Goal: Task Accomplishment & Management: Manage account settings

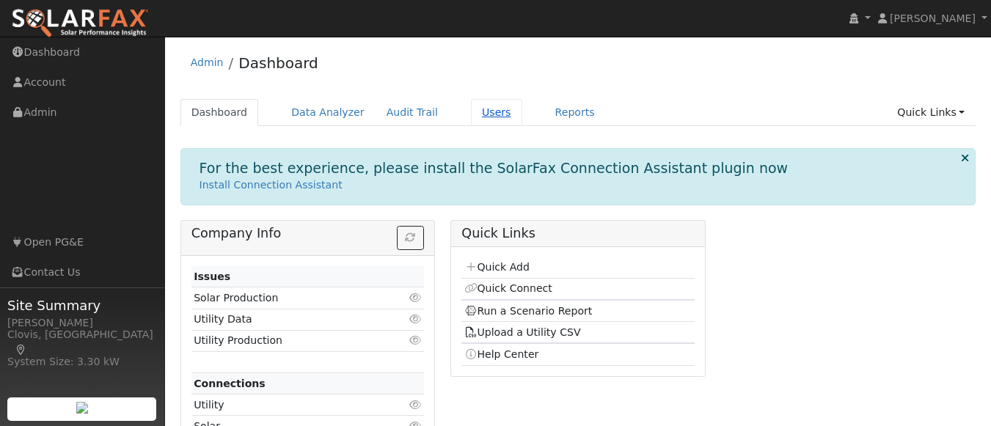
click at [471, 107] on link "Users" at bounding box center [496, 112] width 51 height 27
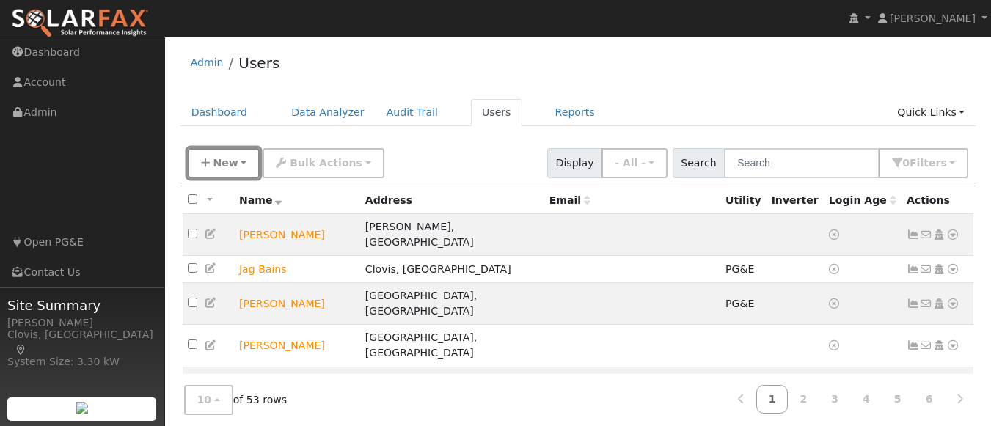
click at [222, 159] on span "New" at bounding box center [225, 163] width 25 height 12
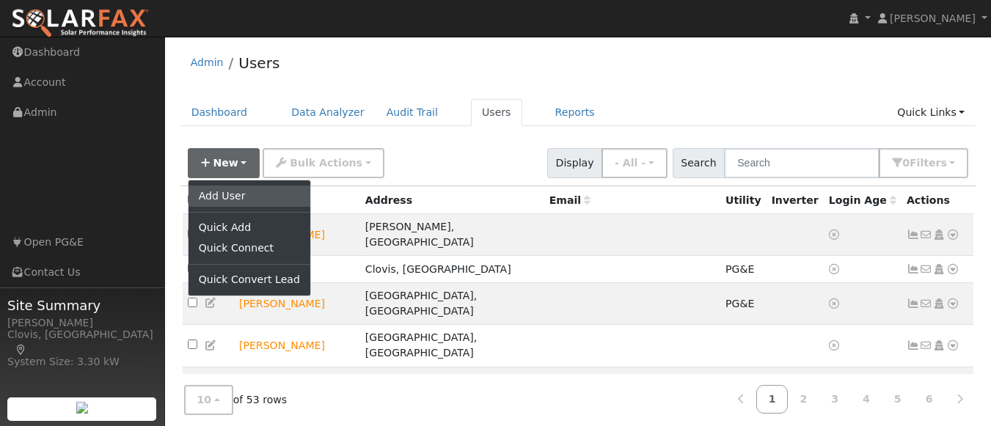
click at [233, 202] on link "Add User" at bounding box center [250, 196] width 122 height 21
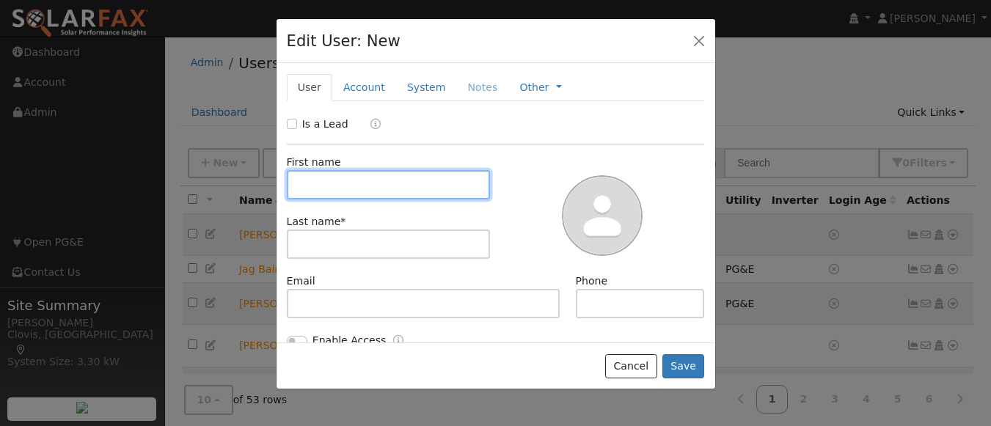
click at [442, 189] on input "text" at bounding box center [389, 184] width 204 height 29
click at [430, 182] on input "text" at bounding box center [389, 184] width 204 height 29
type input "j"
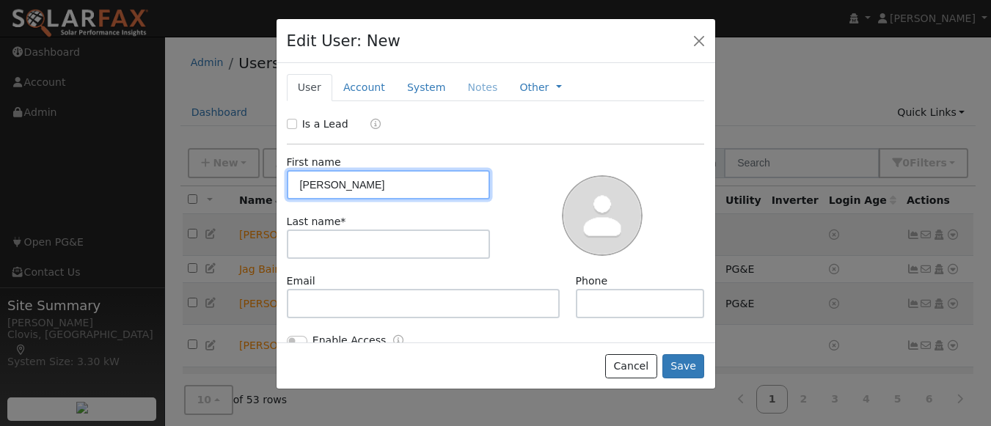
type input "Jessica"
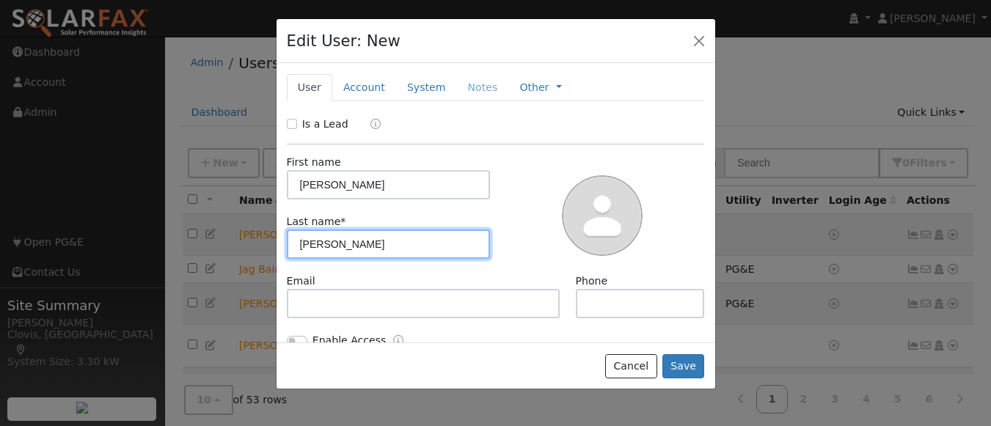
type input "Shimizu"
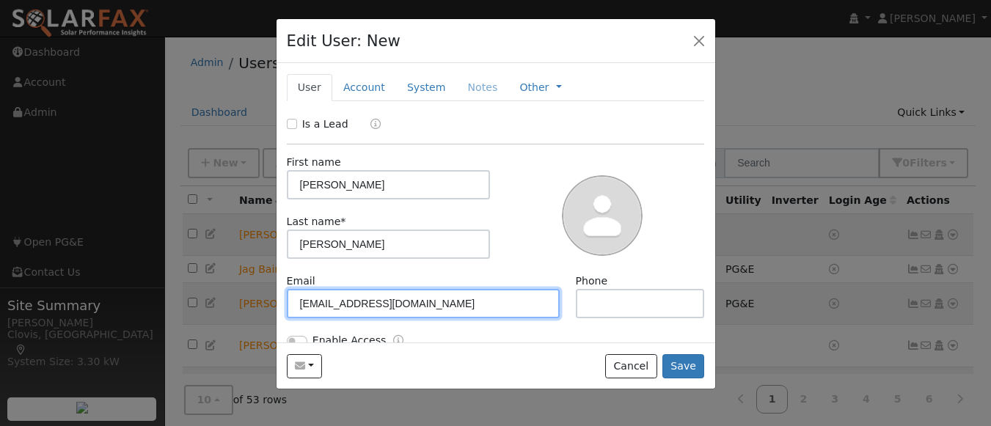
type input "jessicashimizu@yahoo.com"
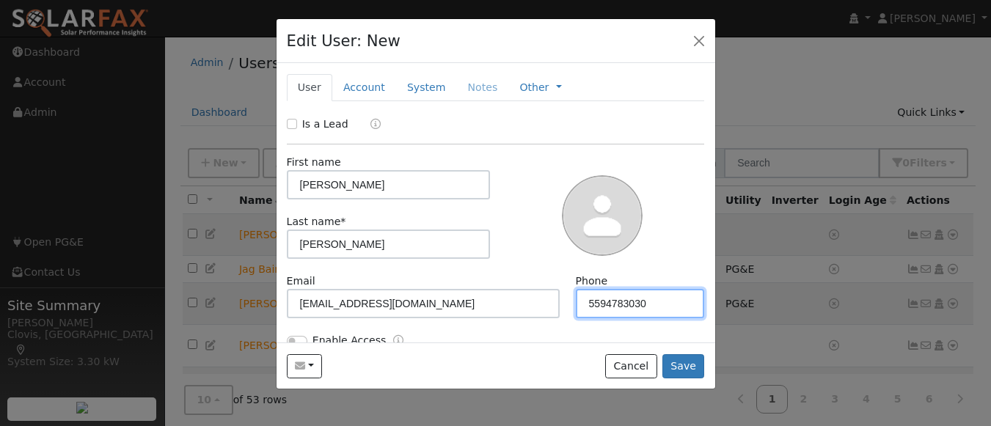
type input "5594783030"
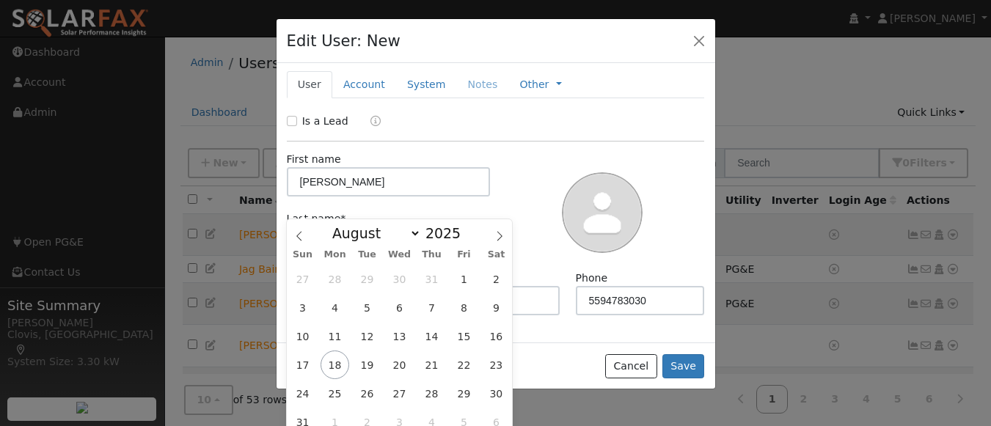
scroll to position [272, 0]
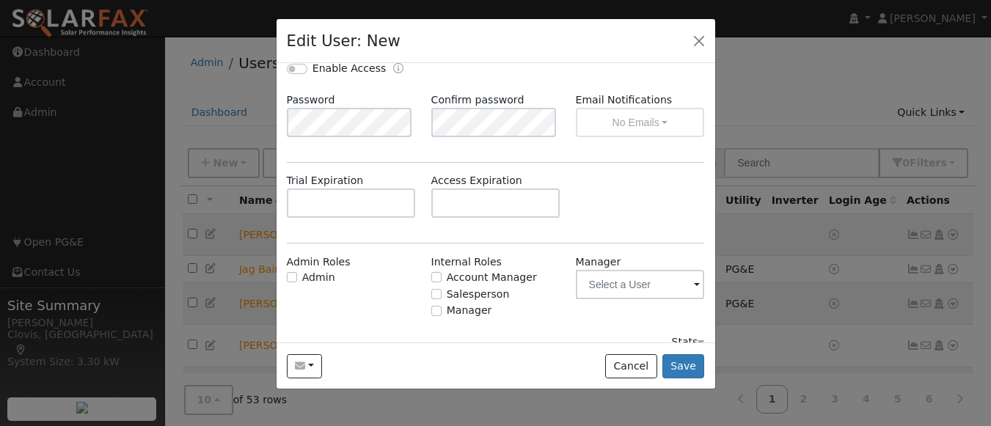
click at [590, 217] on div "Trial Expiration Access Expiration" at bounding box center [496, 202] width 434 height 59
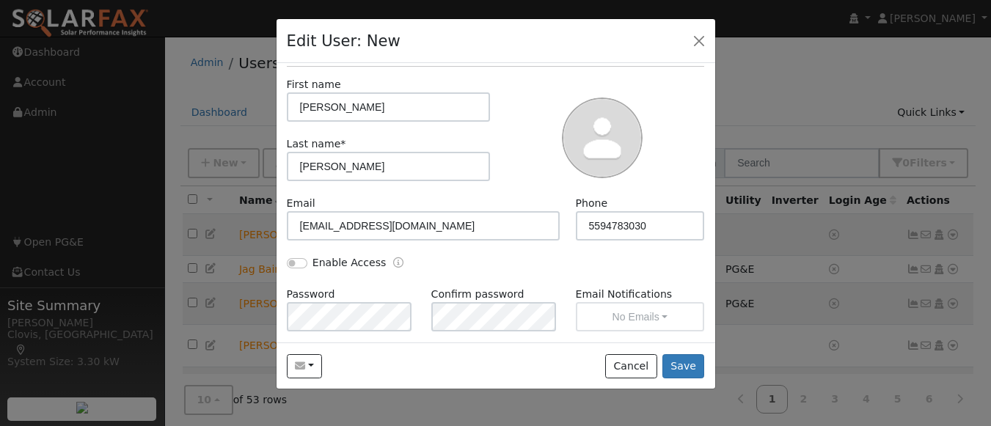
scroll to position [0, 0]
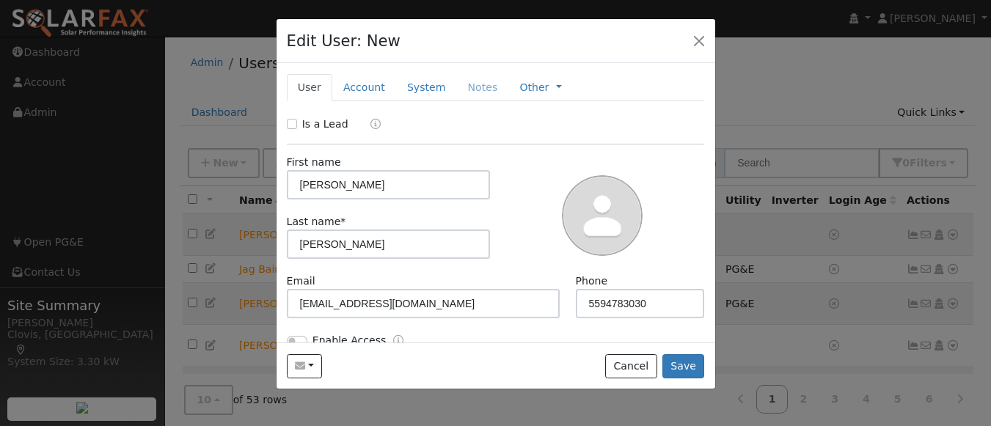
click at [295, 117] on div "Is a Lead" at bounding box center [319, 124] width 65 height 15
click at [291, 117] on div "Is a Lead" at bounding box center [319, 124] width 65 height 15
click at [290, 114] on div "New Account Nickname Cancel Create Are you sure you want to create new account …" at bounding box center [496, 203] width 439 height 280
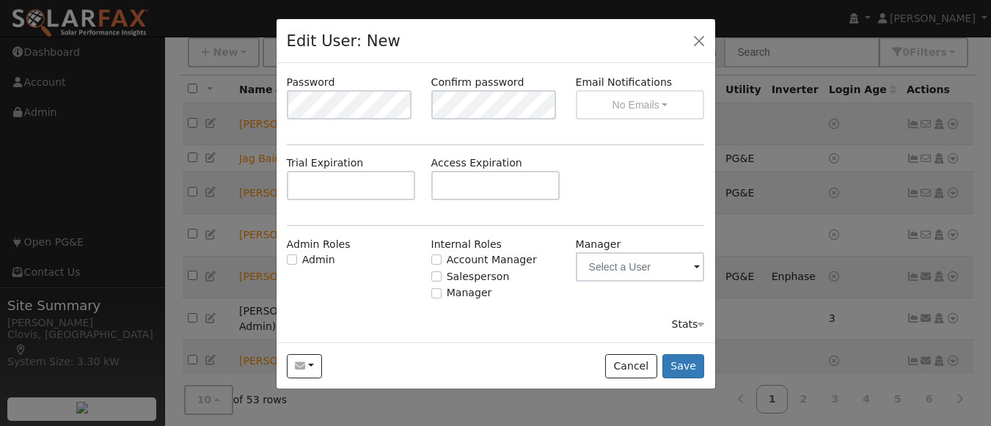
scroll to position [141, 0]
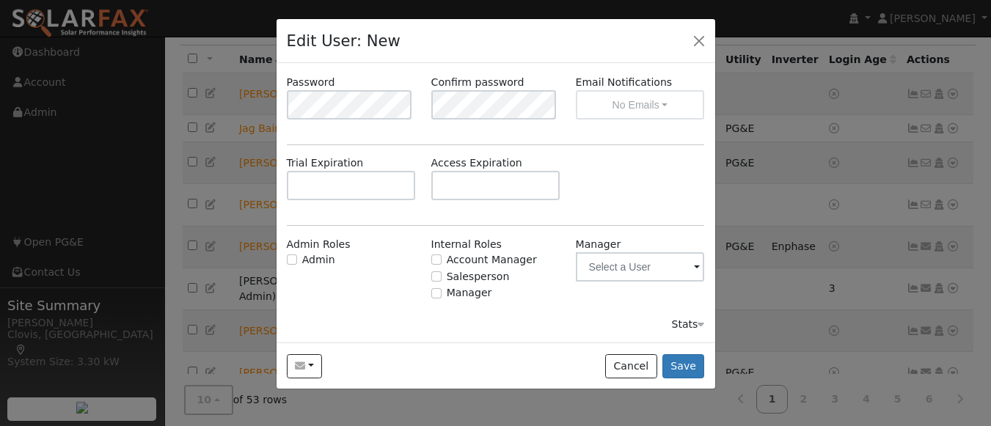
click at [412, 219] on div "Is a Lead First name Jessica Last name * Shimizu Email jessicashimizu@yahoo.com…" at bounding box center [496, 80] width 418 height 506
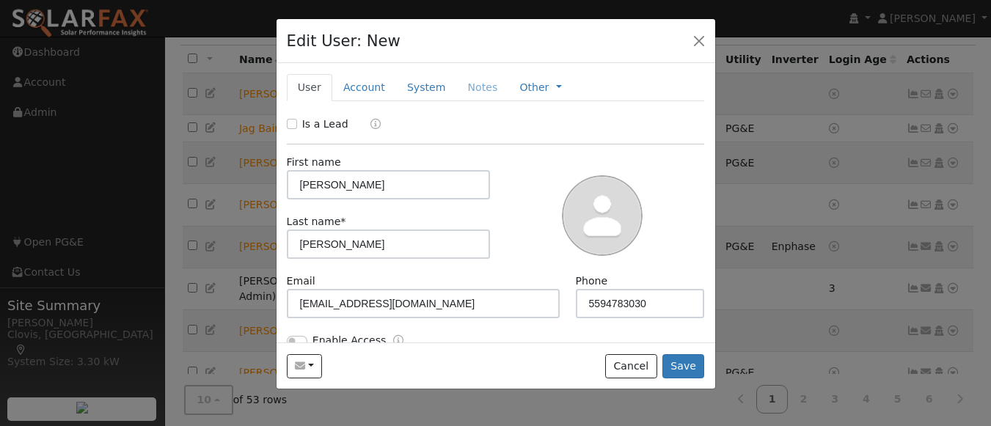
scroll to position [0, 0]
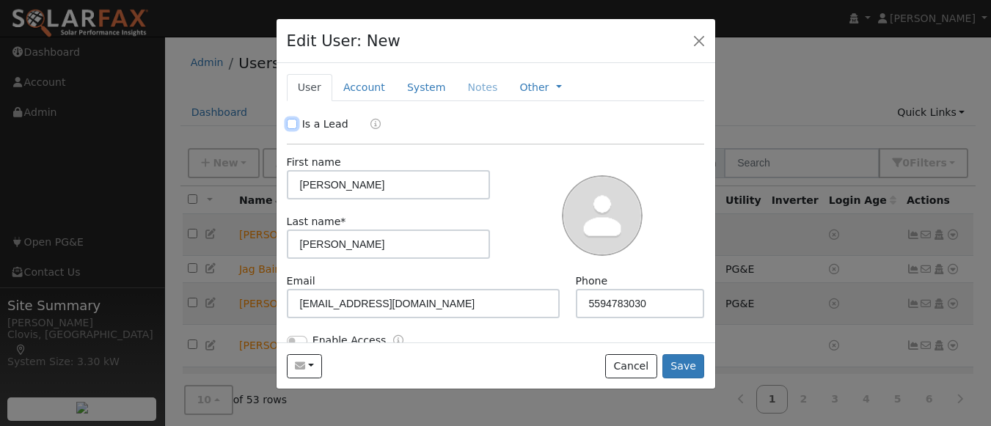
click at [292, 123] on input "Is a Lead" at bounding box center [292, 124] width 10 height 10
checkbox input "true"
click at [677, 361] on button "Save" at bounding box center [684, 366] width 43 height 25
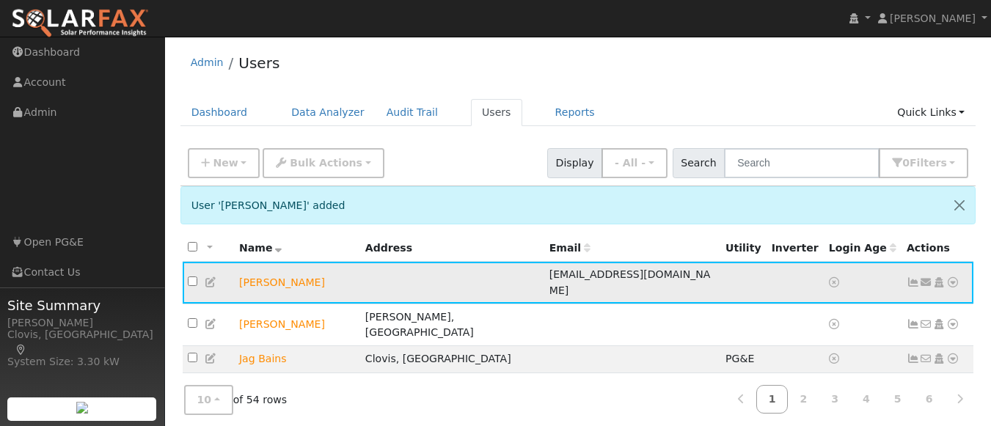
click at [954, 278] on icon at bounding box center [953, 282] width 13 height 10
click at [211, 277] on icon at bounding box center [211, 282] width 13 height 10
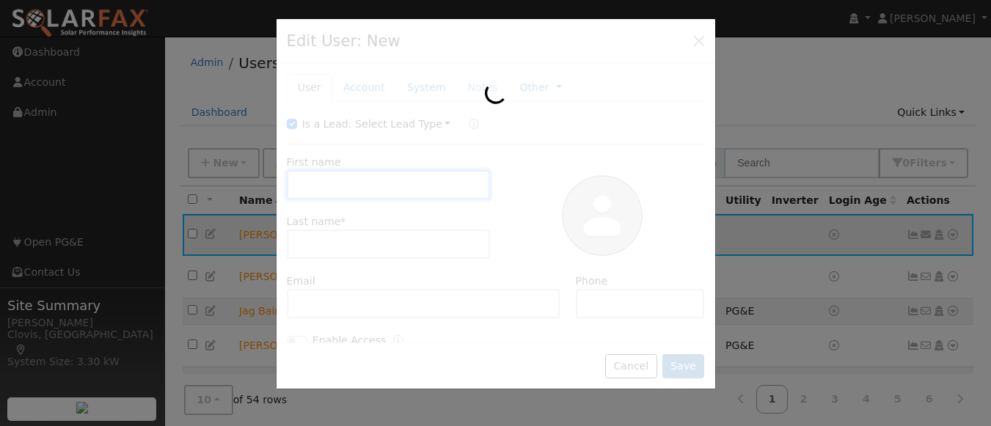
type input "Jessica"
type input "Shimizu"
type input "jessicashimizu@yahoo.com"
type input "5594783030"
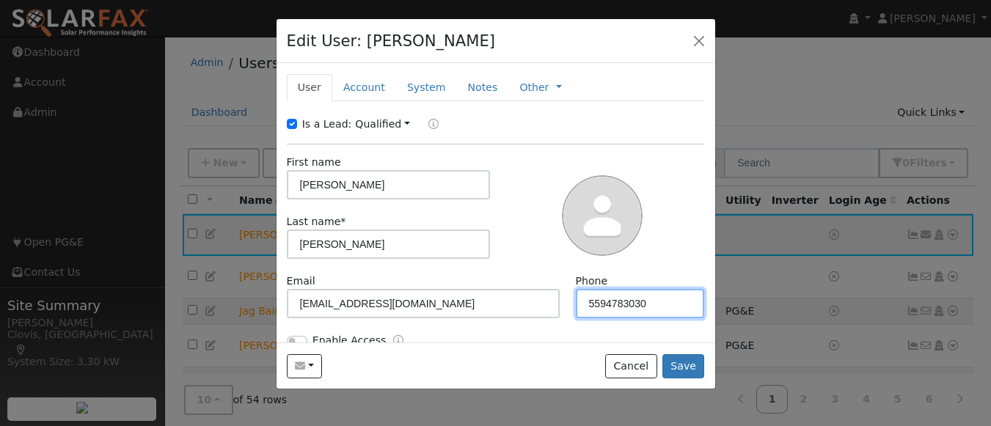
click at [646, 306] on input "5594783030" at bounding box center [640, 303] width 129 height 29
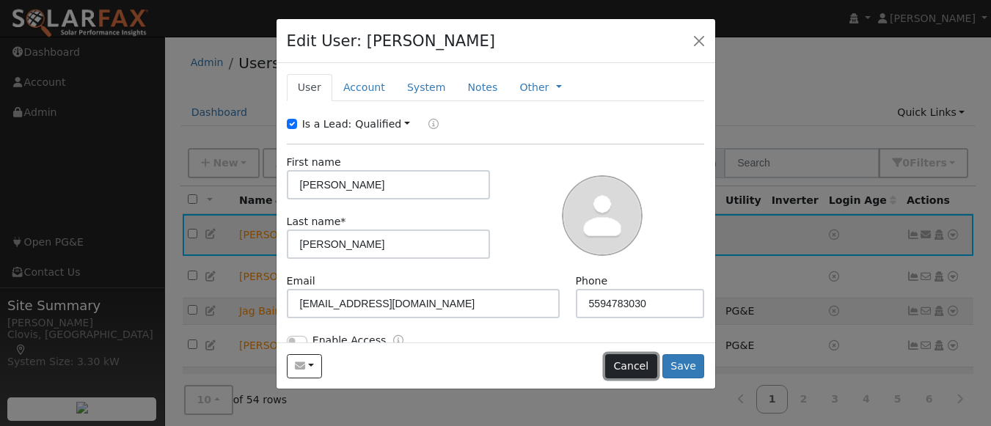
click at [652, 363] on button "Cancel" at bounding box center [631, 366] width 52 height 25
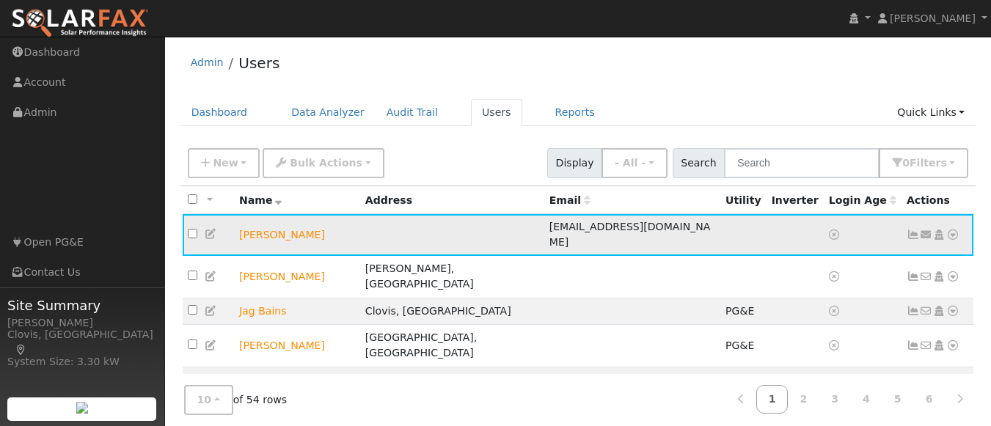
click at [956, 230] on icon at bounding box center [953, 235] width 13 height 10
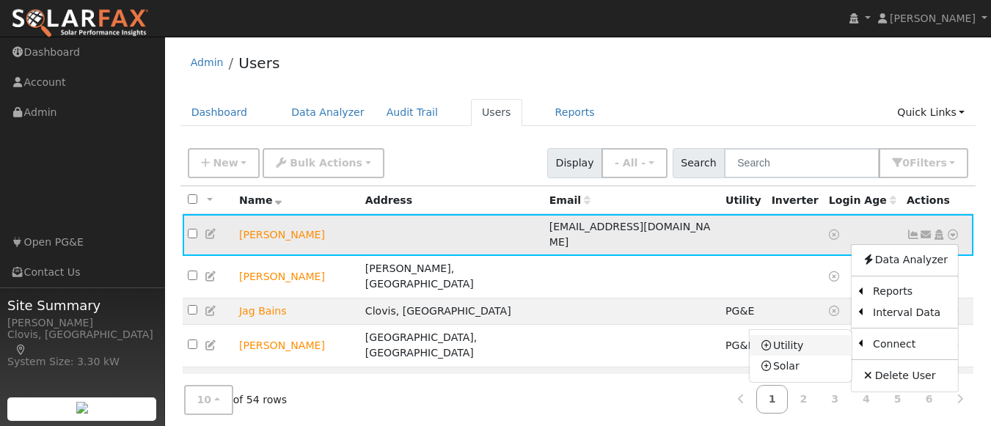
click at [807, 342] on link "Utility" at bounding box center [801, 345] width 102 height 21
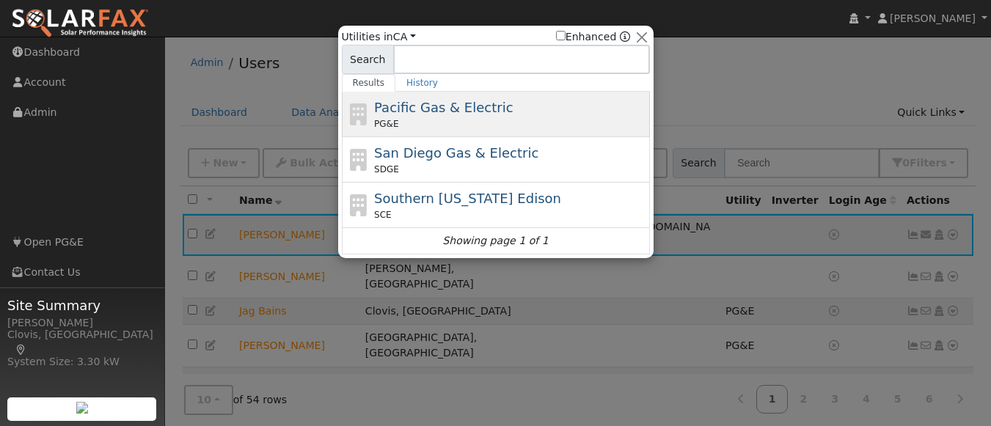
click at [511, 121] on div "PG&E" at bounding box center [510, 123] width 272 height 13
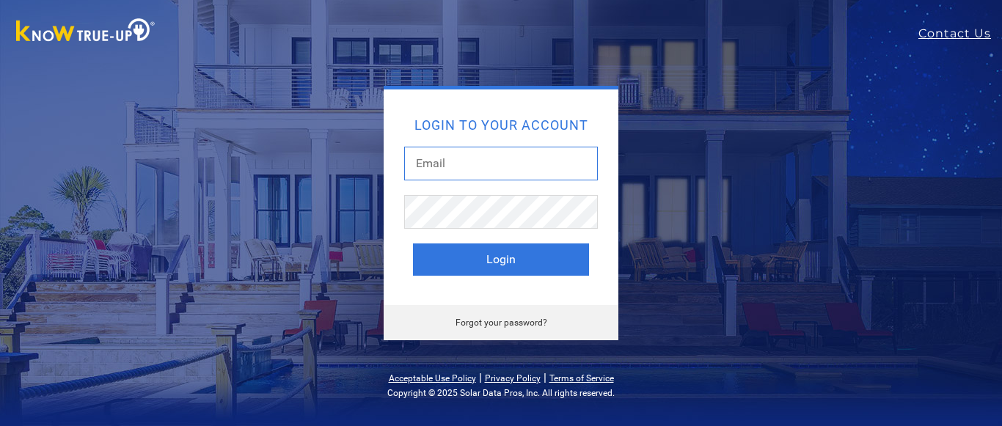
click at [459, 167] on input "text" at bounding box center [501, 164] width 194 height 34
click at [473, 159] on input "estimatorl@turnkeyenergy.com" at bounding box center [501, 164] width 194 height 34
type input "estimator@turnkeyenergy.com"
click at [413, 244] on button "Login" at bounding box center [501, 260] width 176 height 32
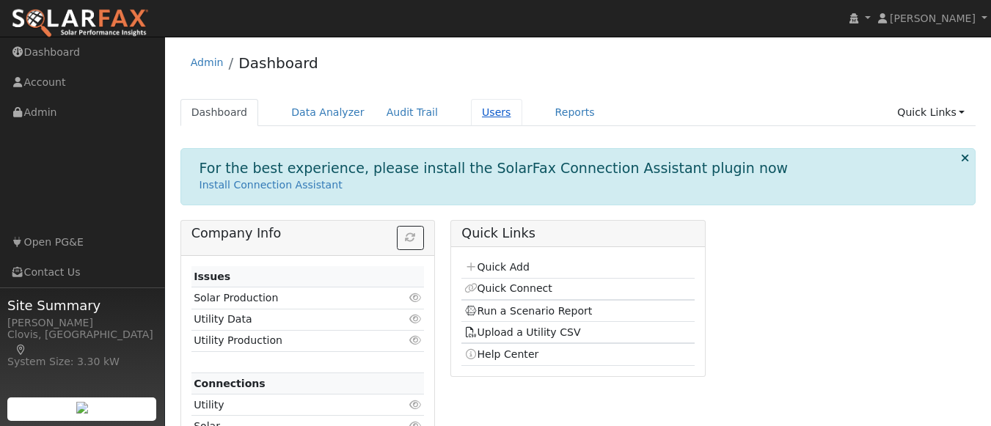
click at [477, 111] on link "Users" at bounding box center [496, 112] width 51 height 27
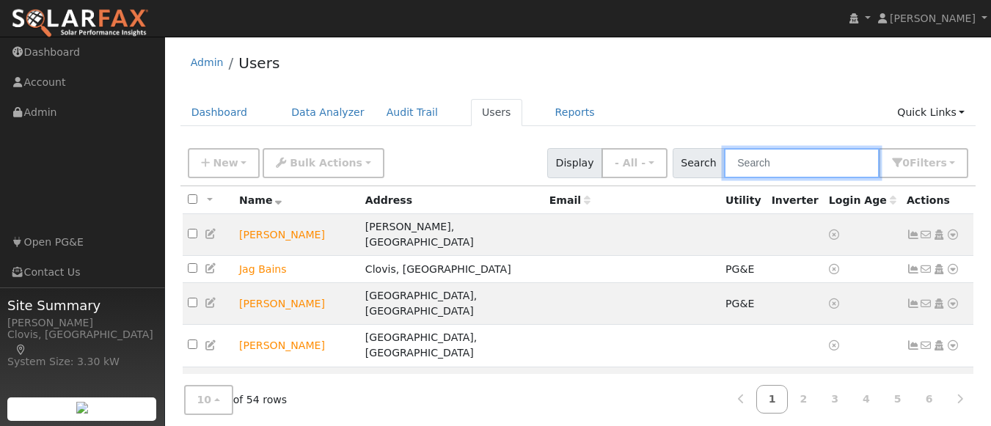
click at [782, 158] on input "text" at bounding box center [802, 163] width 156 height 30
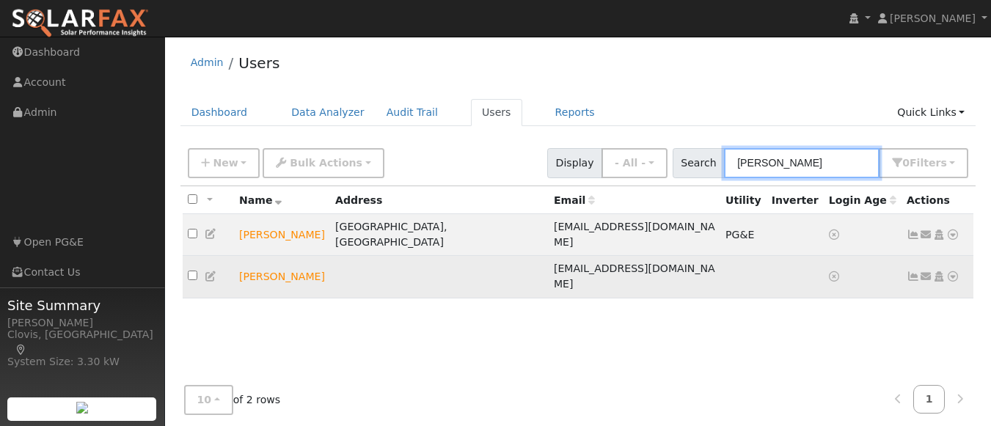
type input "[PERSON_NAME]"
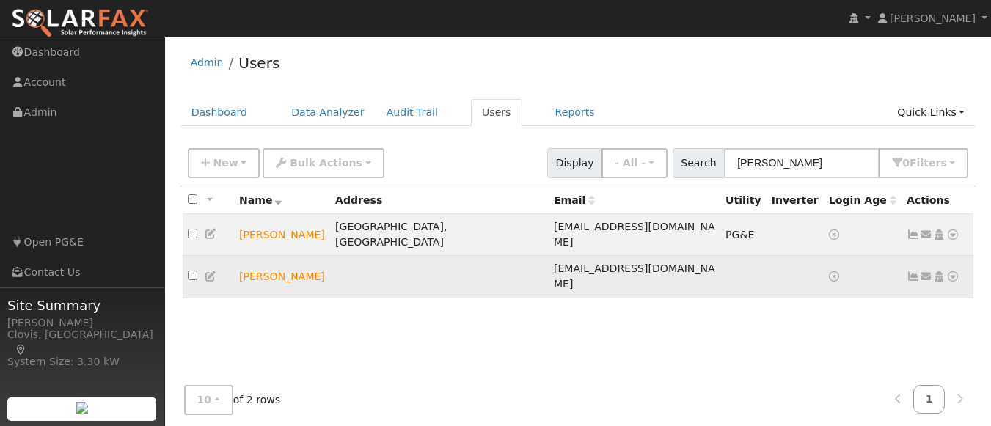
click at [956, 272] on icon at bounding box center [953, 277] width 13 height 10
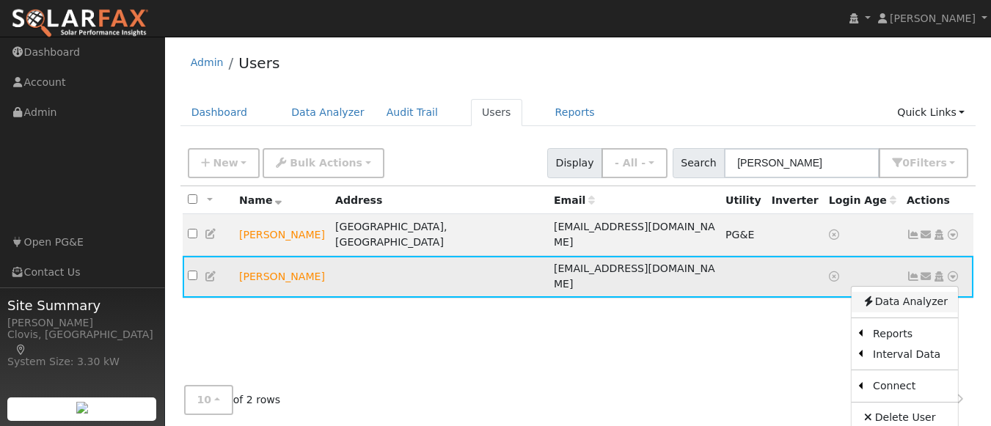
click at [935, 292] on link "Data Analyzer" at bounding box center [905, 302] width 106 height 21
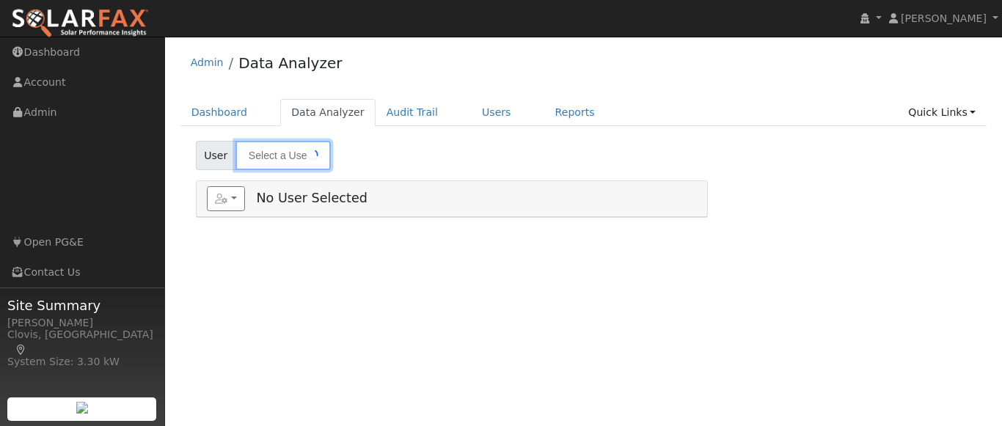
type input "[PERSON_NAME]"
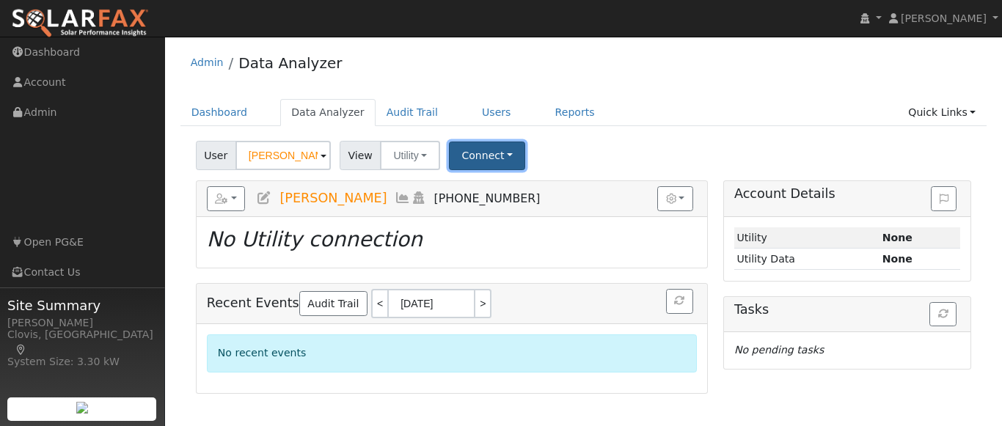
click at [473, 159] on button "Connect" at bounding box center [487, 156] width 76 height 29
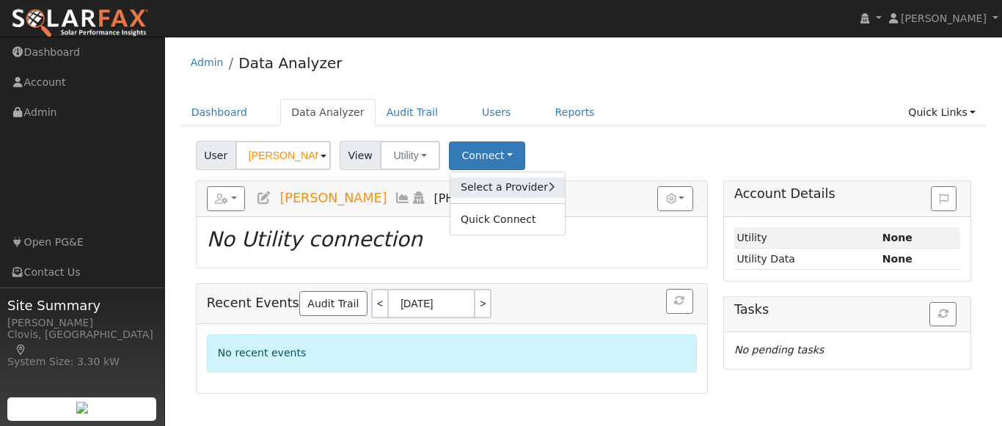
click at [486, 187] on link "Select a Provider" at bounding box center [508, 188] width 114 height 21
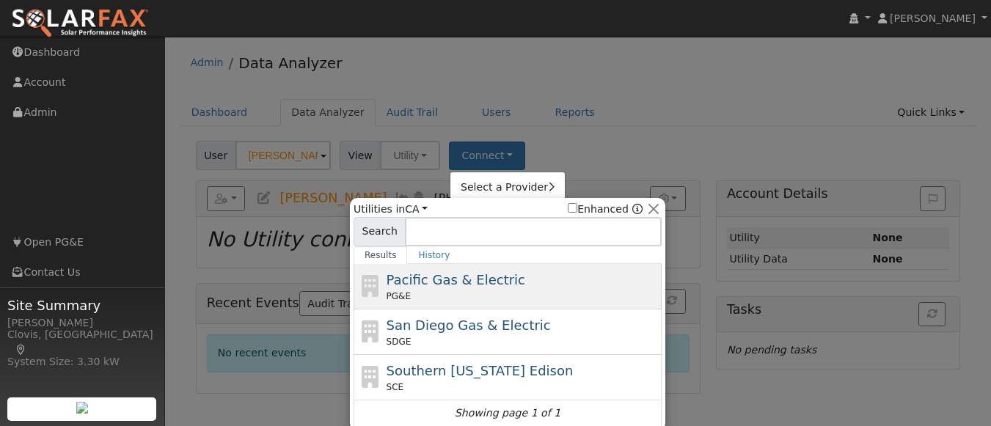
click at [471, 290] on div "PG&E" at bounding box center [523, 296] width 272 height 13
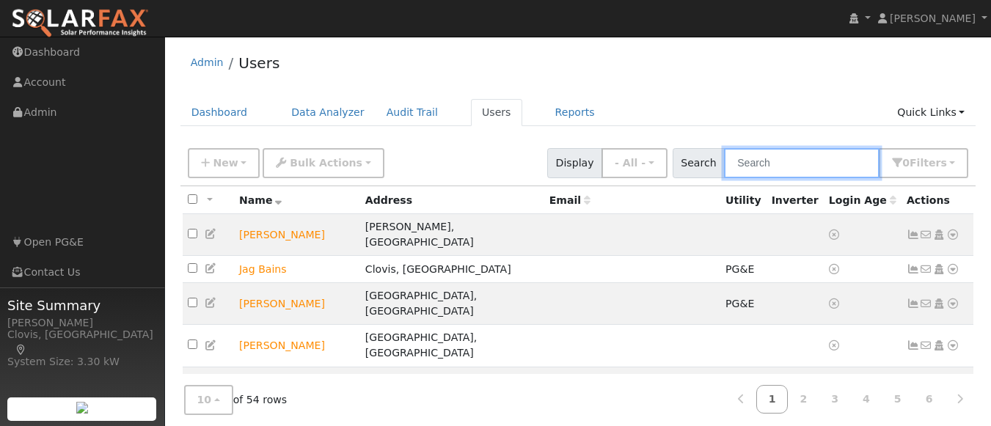
click at [774, 164] on input "text" at bounding box center [802, 163] width 156 height 30
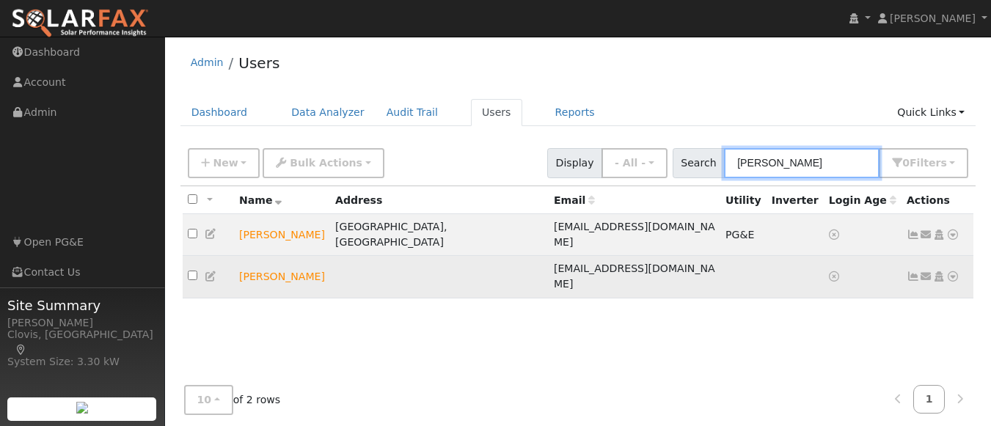
type input "[PERSON_NAME]"
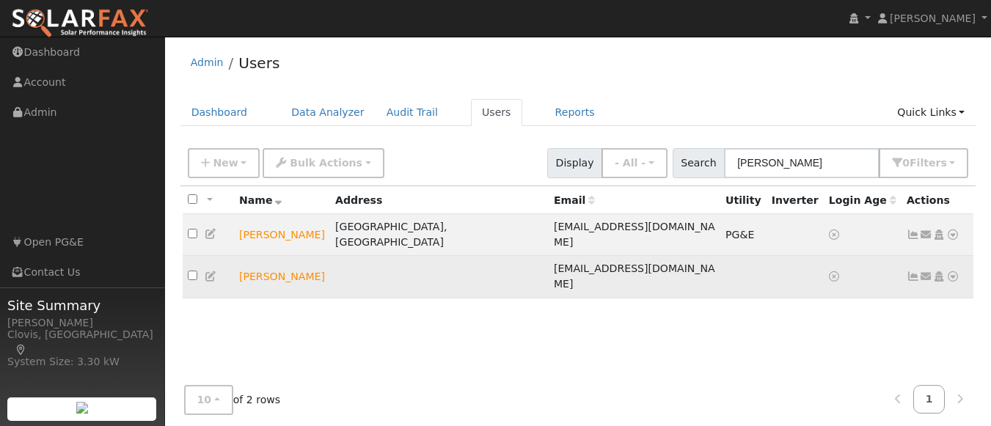
click at [954, 272] on icon at bounding box center [953, 277] width 13 height 10
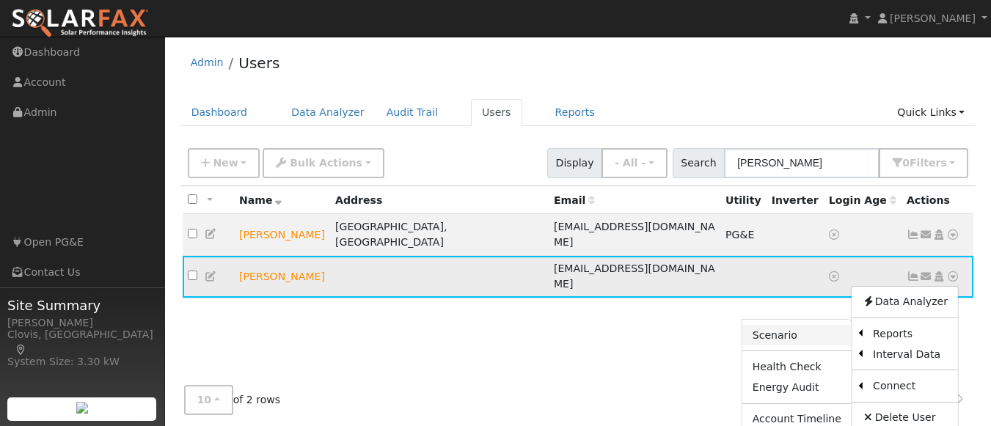
click at [831, 325] on link "Scenario" at bounding box center [797, 335] width 109 height 21
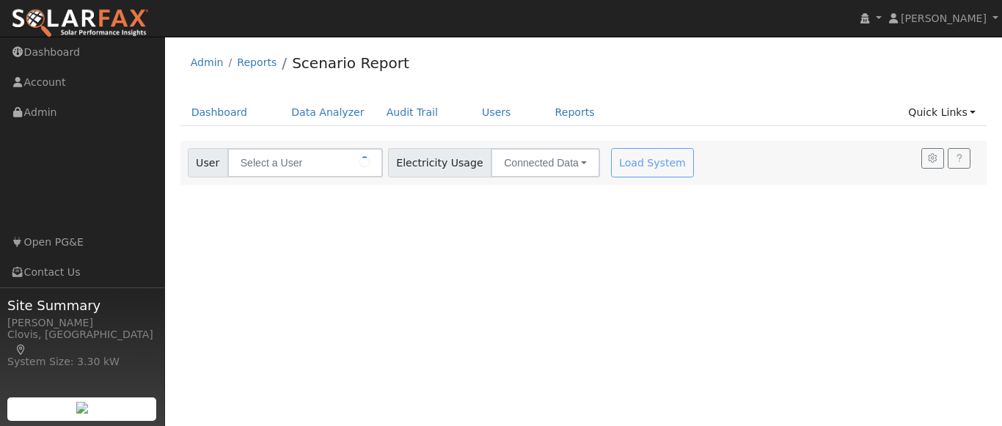
type input "[PERSON_NAME]"
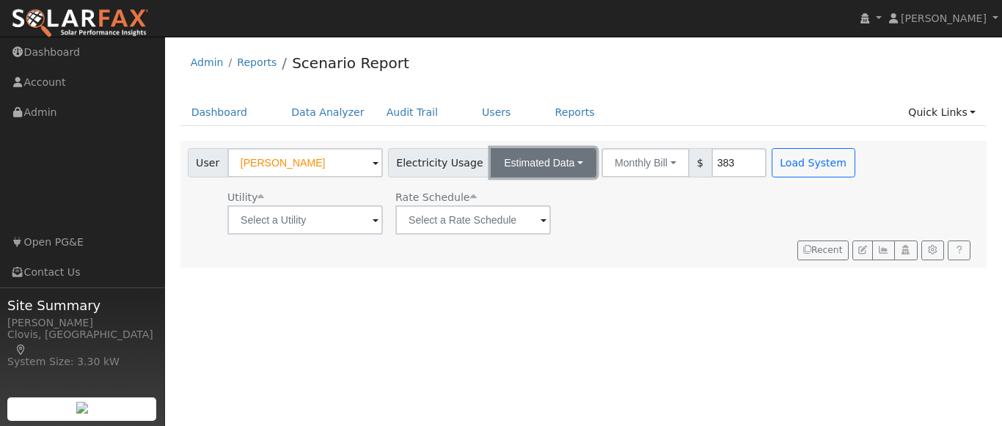
click at [568, 172] on button "Estimated Data" at bounding box center [544, 162] width 106 height 29
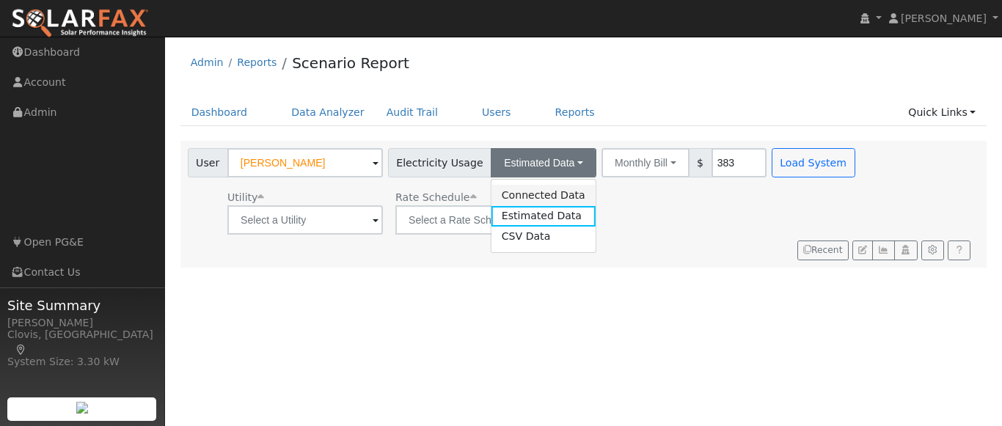
click at [558, 194] on link "Connected Data" at bounding box center [544, 195] width 104 height 21
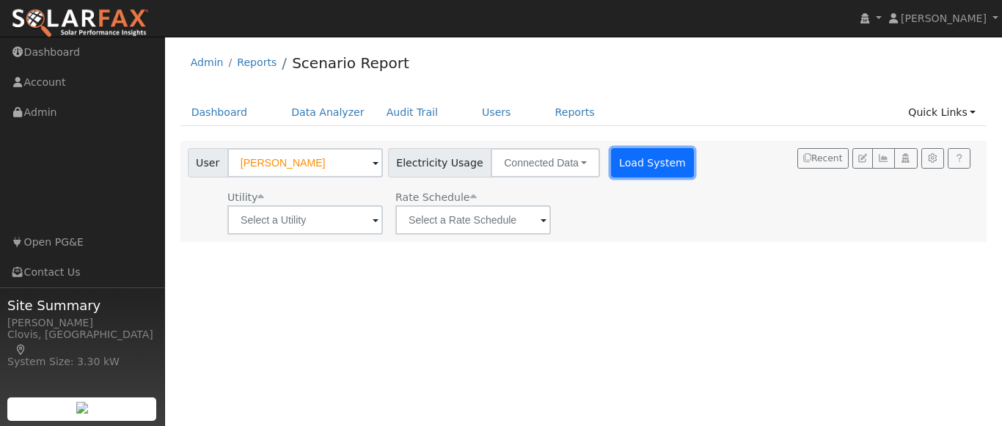
click at [611, 166] on button "Load System" at bounding box center [653, 162] width 84 height 29
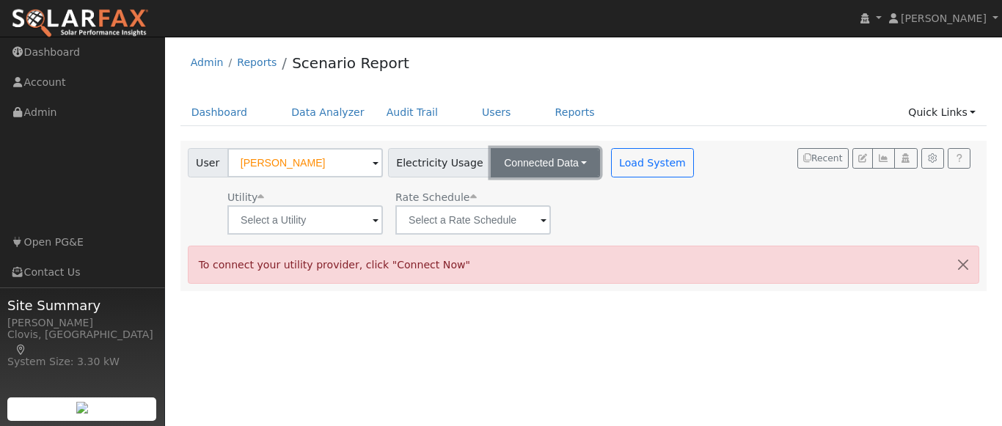
click at [560, 168] on button "Connected Data" at bounding box center [545, 162] width 109 height 29
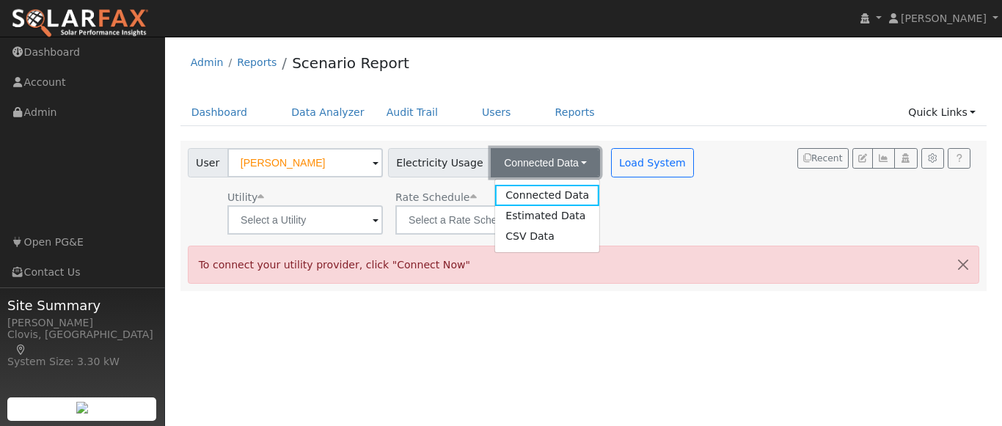
click at [560, 168] on button "Connected Data" at bounding box center [545, 162] width 109 height 29
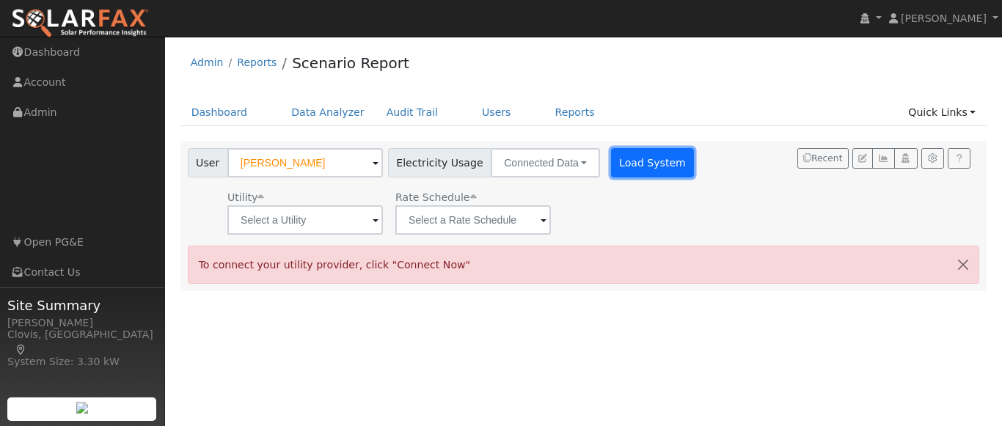
click at [646, 160] on button "Load System" at bounding box center [653, 162] width 84 height 29
click at [481, 101] on link "Users" at bounding box center [496, 112] width 51 height 27
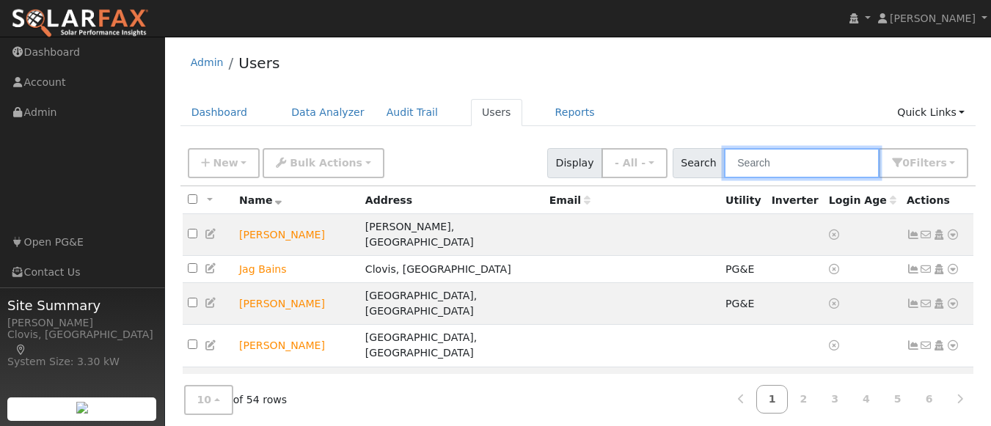
click at [765, 155] on input "text" at bounding box center [802, 163] width 156 height 30
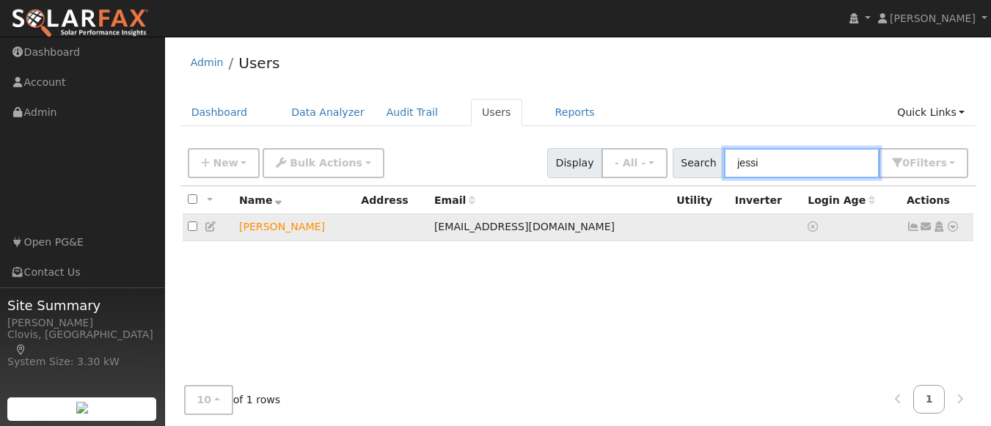
type input "jessi"
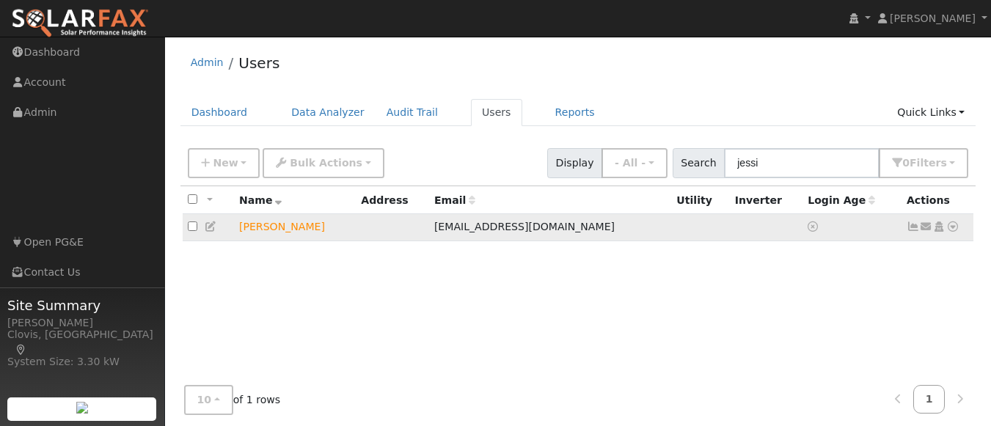
click at [954, 232] on icon at bounding box center [953, 227] width 13 height 10
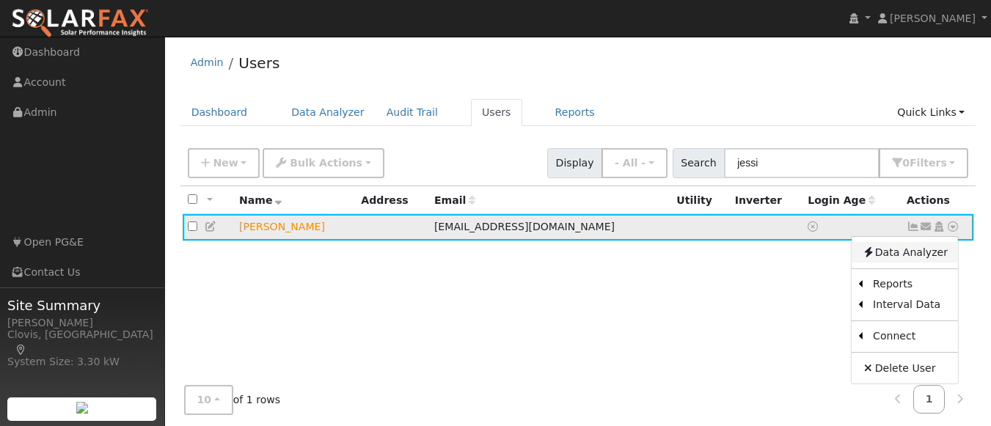
click at [907, 260] on link "Data Analyzer" at bounding box center [905, 252] width 106 height 21
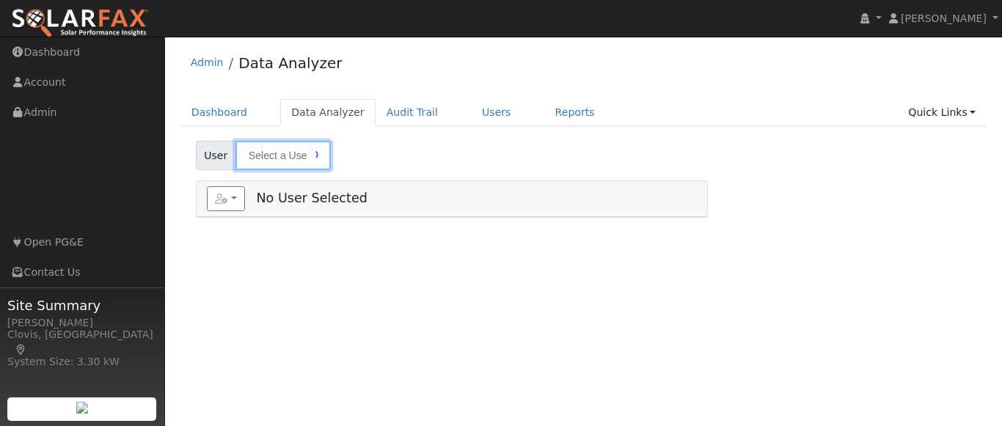
type input "[PERSON_NAME]"
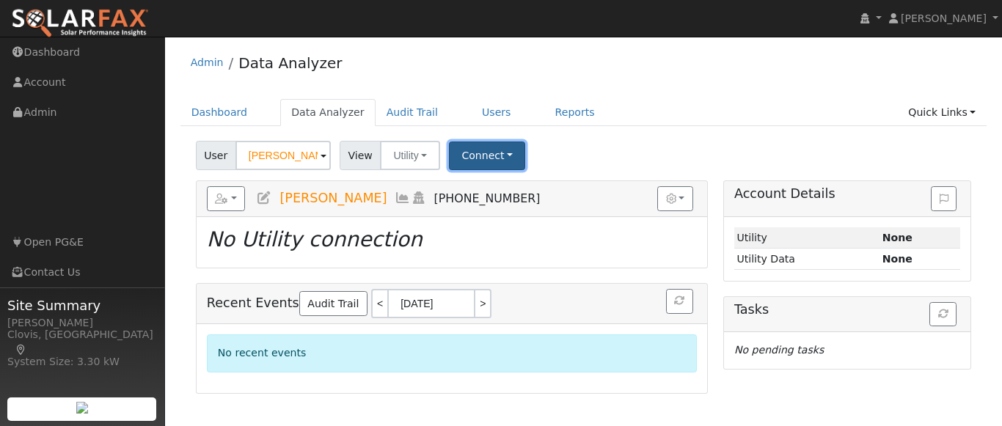
click at [476, 156] on button "Connect" at bounding box center [487, 156] width 76 height 29
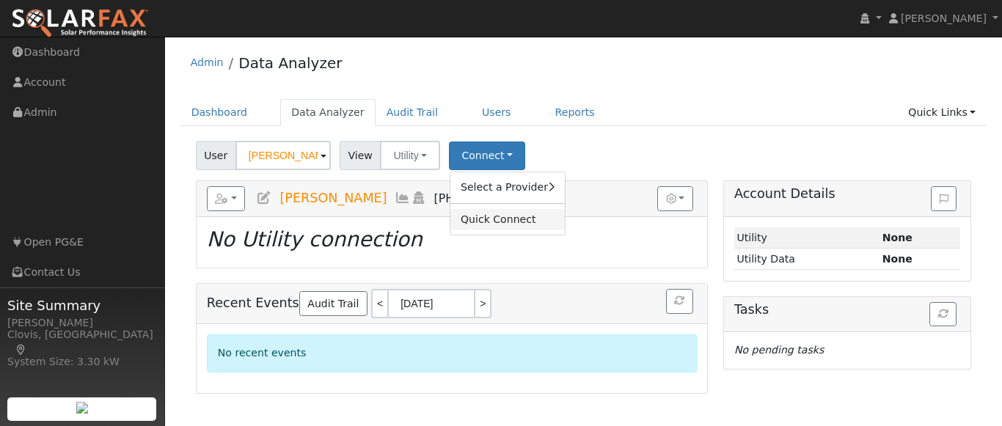
click at [484, 214] on link "Quick Connect" at bounding box center [508, 219] width 114 height 21
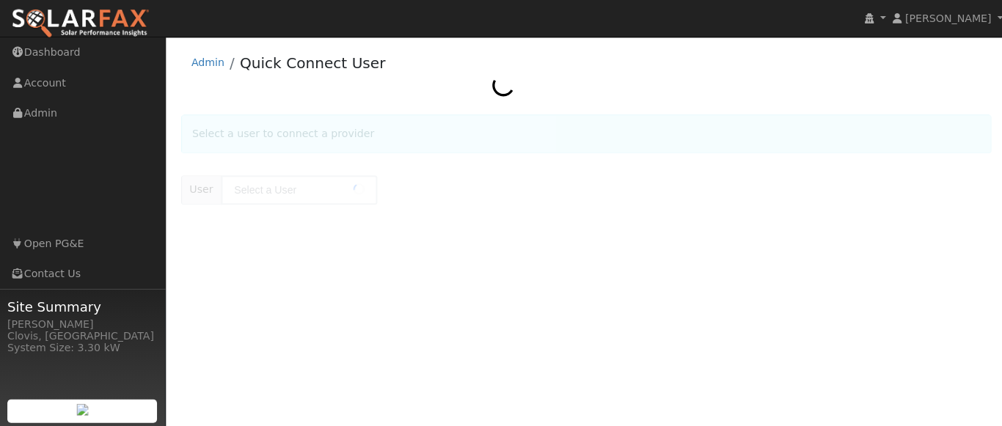
type input "[PERSON_NAME]"
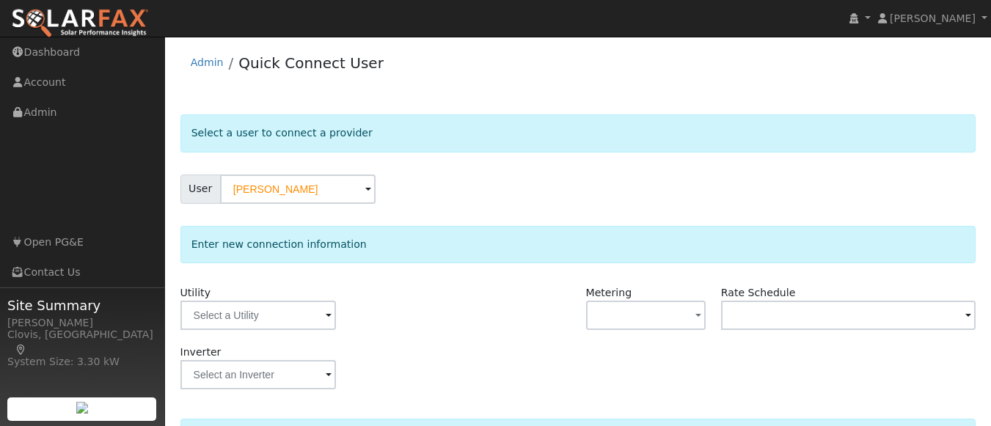
click at [327, 313] on span at bounding box center [329, 316] width 6 height 17
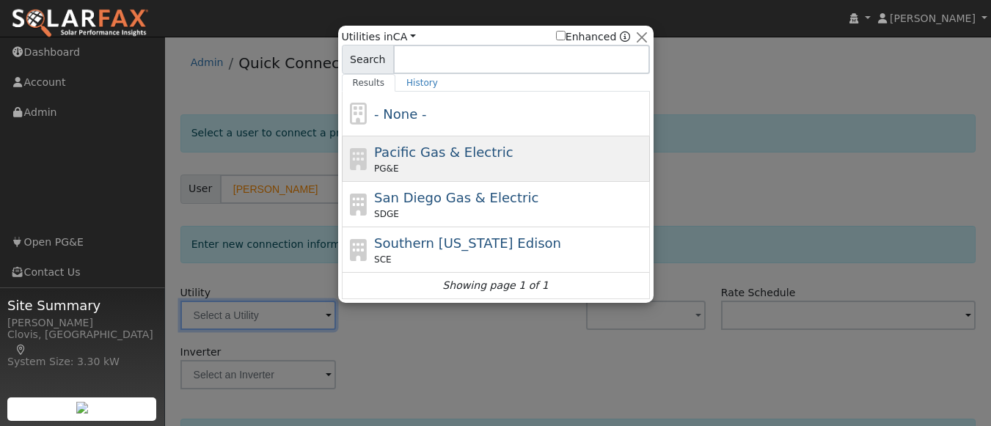
click at [430, 169] on div "PG&E" at bounding box center [510, 168] width 272 height 13
type input "PG&E"
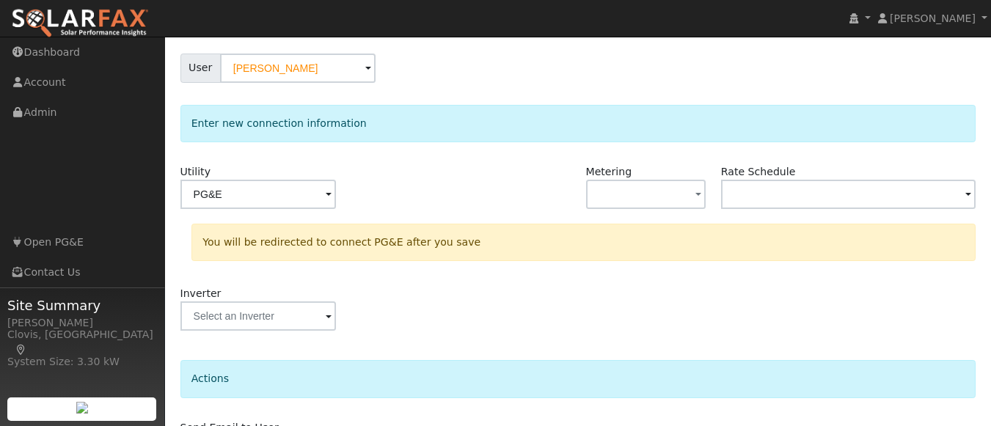
scroll to position [221, 0]
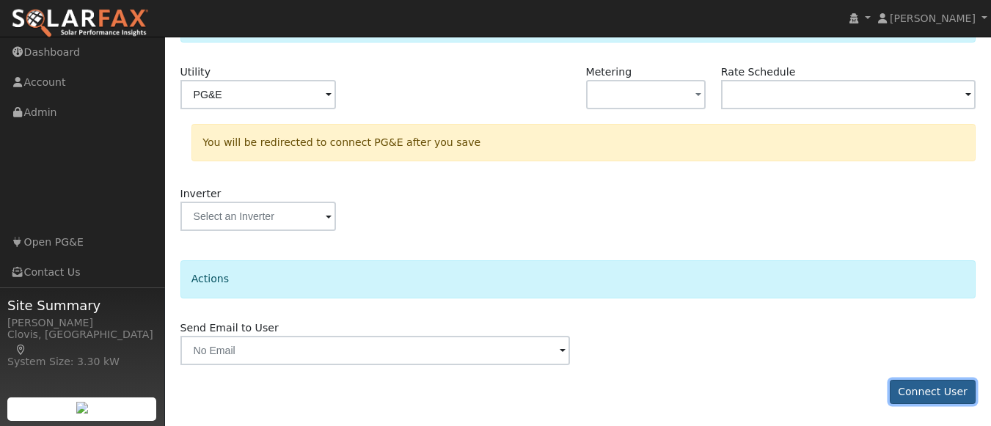
click at [926, 392] on button "Connect User" at bounding box center [933, 392] width 87 height 25
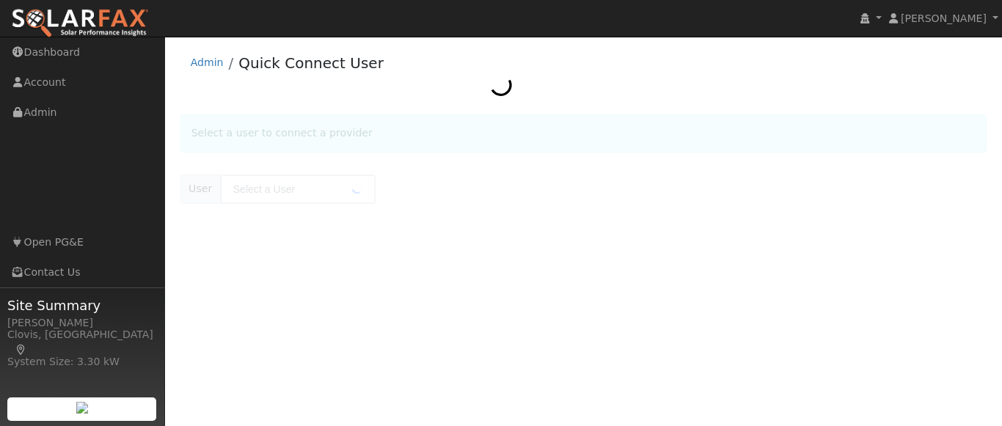
type input "[PERSON_NAME]"
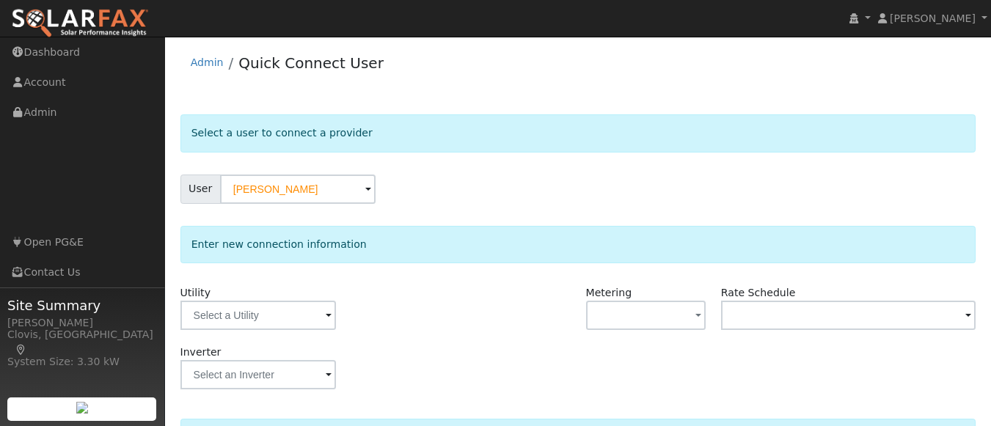
click at [96, 24] on img at bounding box center [80, 23] width 138 height 31
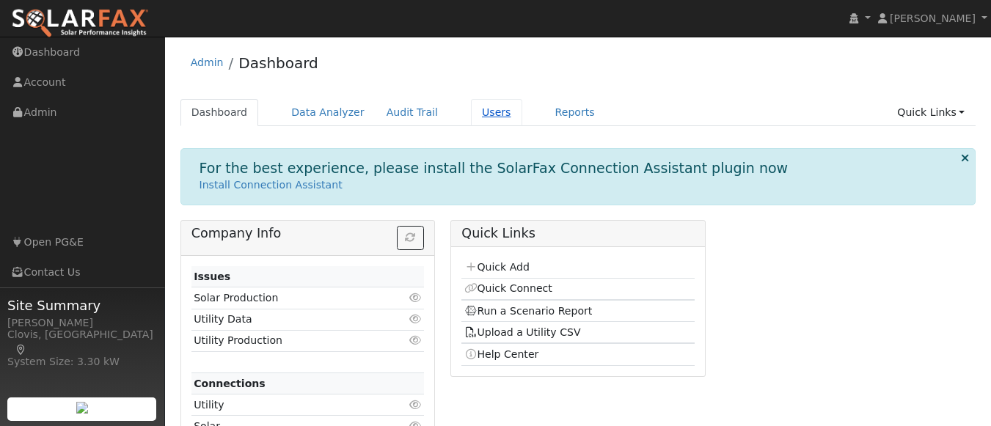
click at [471, 105] on link "Users" at bounding box center [496, 112] width 51 height 27
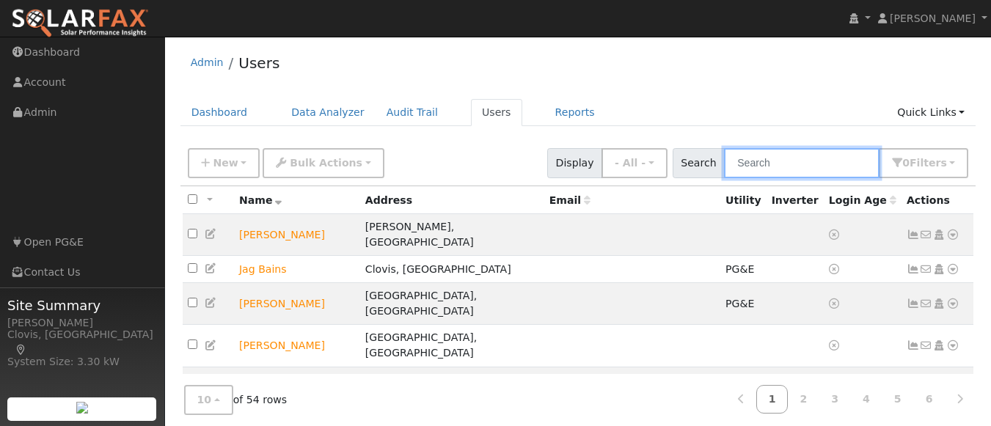
click at [781, 154] on input "text" at bounding box center [802, 163] width 156 height 30
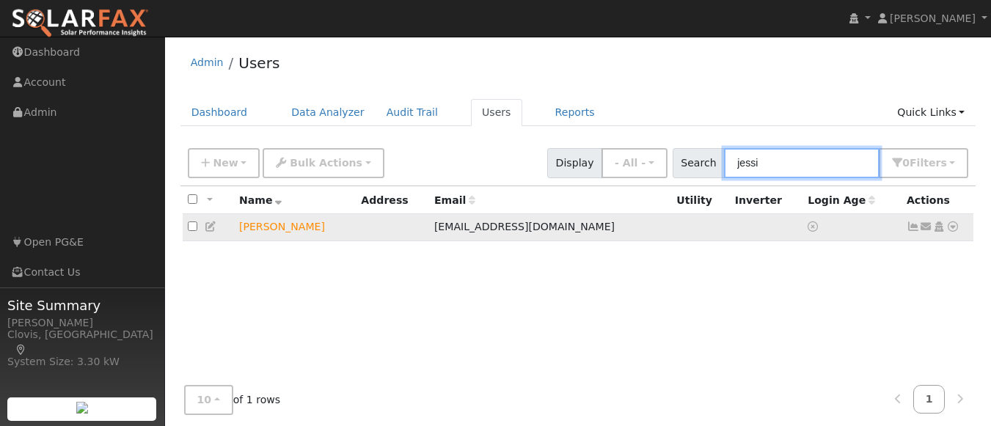
type input "jessi"
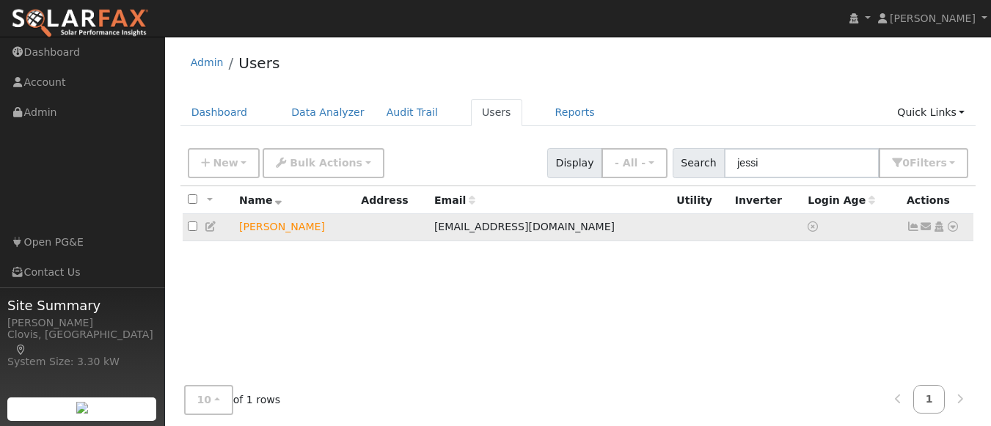
click at [955, 230] on icon at bounding box center [953, 227] width 13 height 10
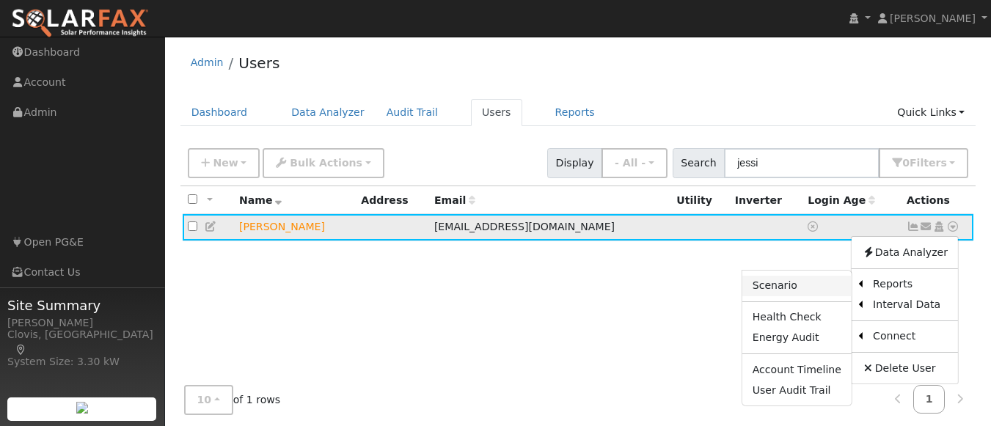
click at [815, 291] on link "Scenario" at bounding box center [797, 286] width 109 height 21
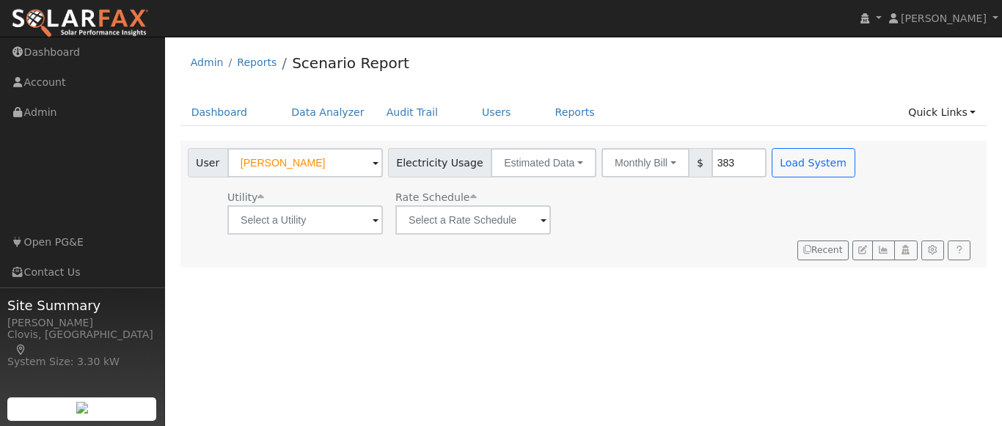
click at [373, 220] on span at bounding box center [376, 221] width 6 height 17
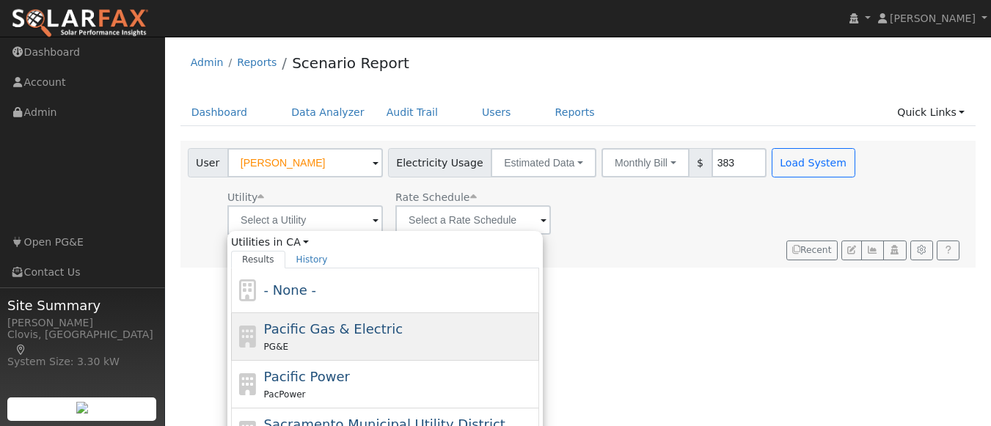
click at [339, 327] on span "Pacific Gas & Electric" at bounding box center [333, 328] width 139 height 15
type input "Pacific Gas & Electric"
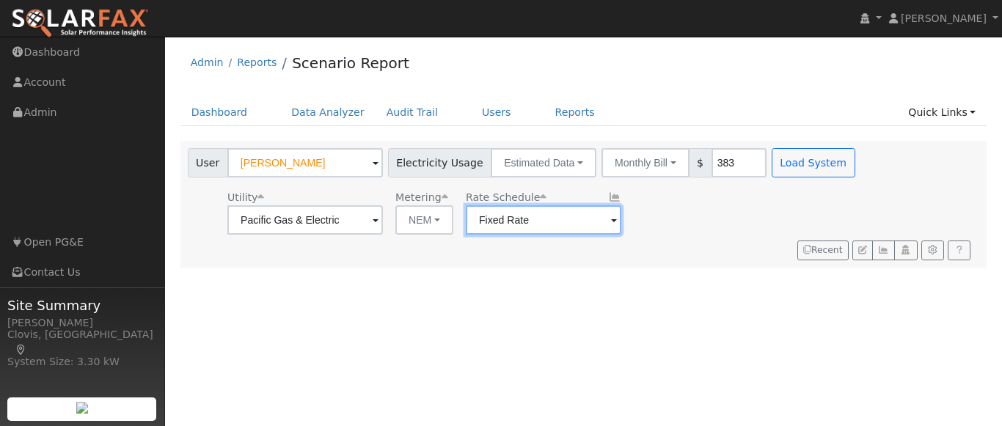
click at [383, 216] on input "Fixed Rate" at bounding box center [305, 219] width 156 height 29
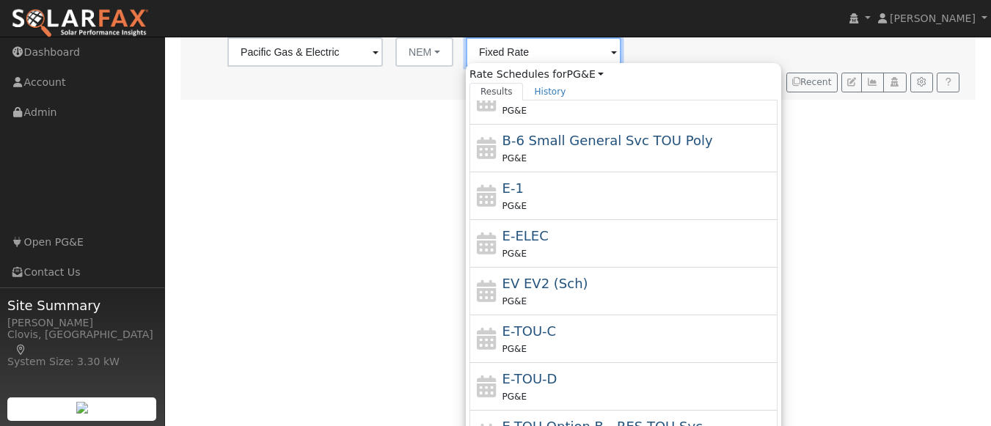
scroll to position [231, 0]
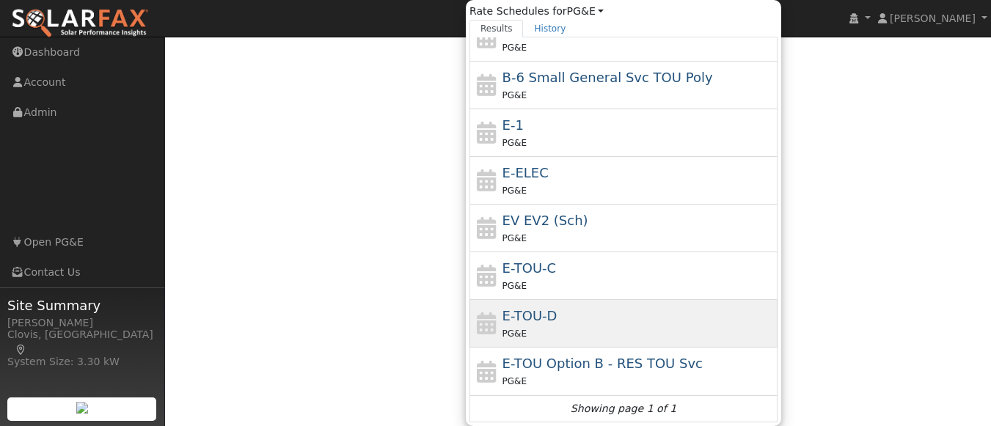
click at [558, 324] on div "E-TOU-D PG&E" at bounding box center [639, 323] width 272 height 35
type input "E-TOU-D"
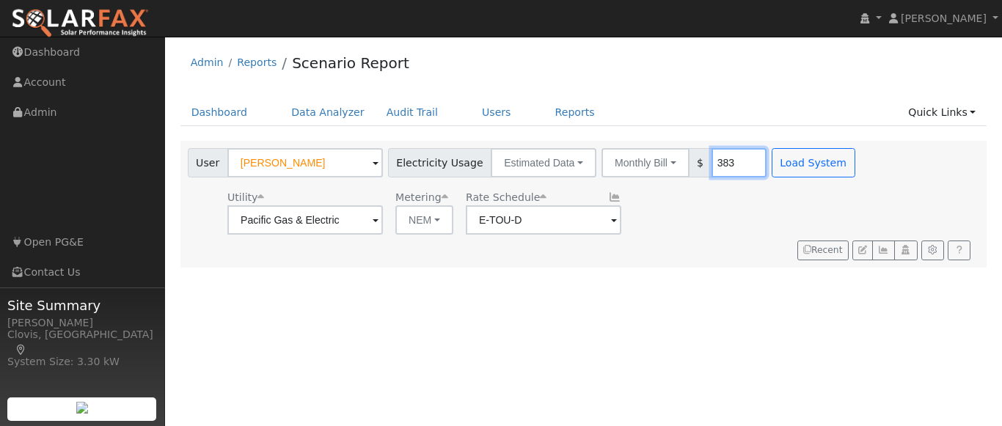
click at [715, 154] on input "383" at bounding box center [739, 162] width 55 height 29
type input "525"
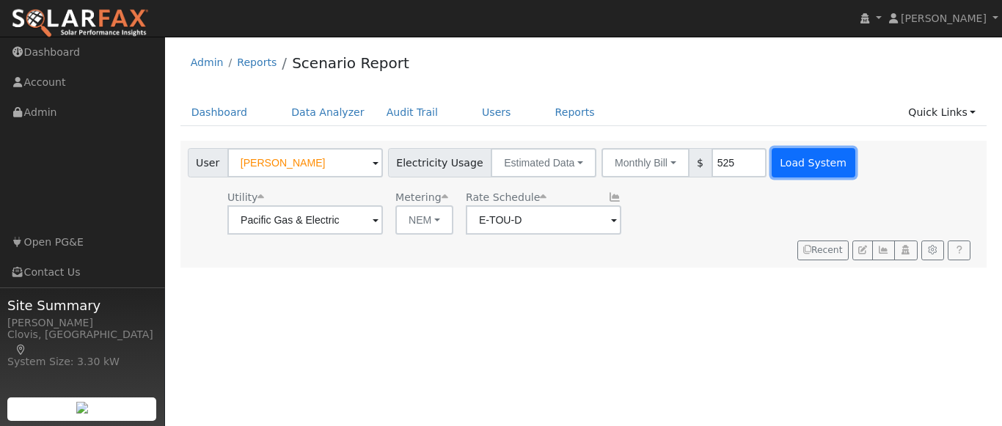
click at [782, 167] on button "Load System" at bounding box center [814, 162] width 84 height 29
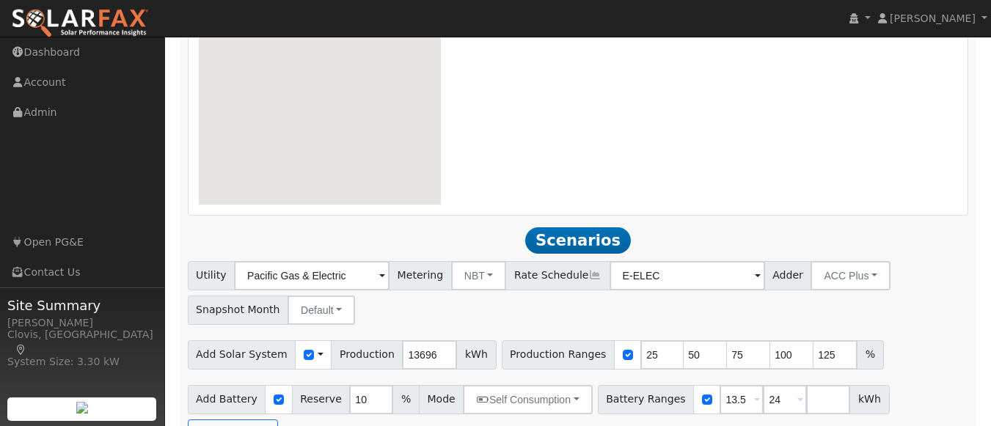
scroll to position [1038, 0]
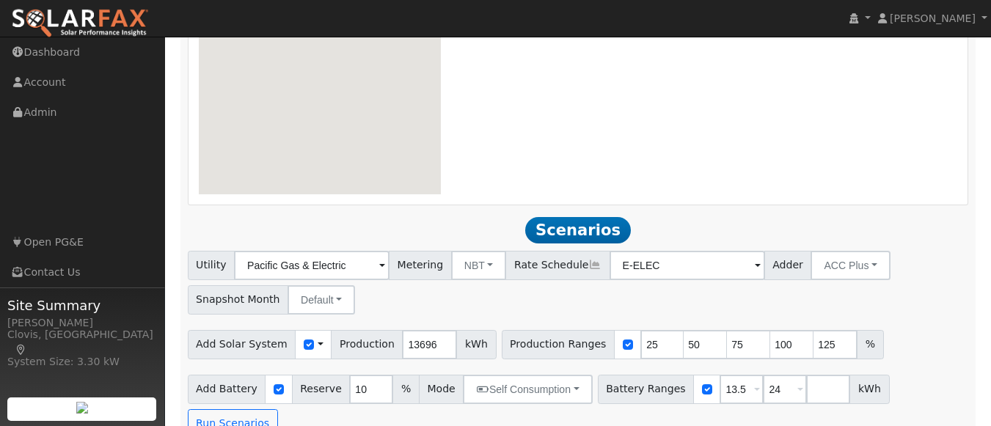
click at [415, 302] on div "Utility Pacific Gas & Electric Metering NBT NEM NBT Rate Schedule E-ELEC Adder …" at bounding box center [578, 280] width 787 height 69
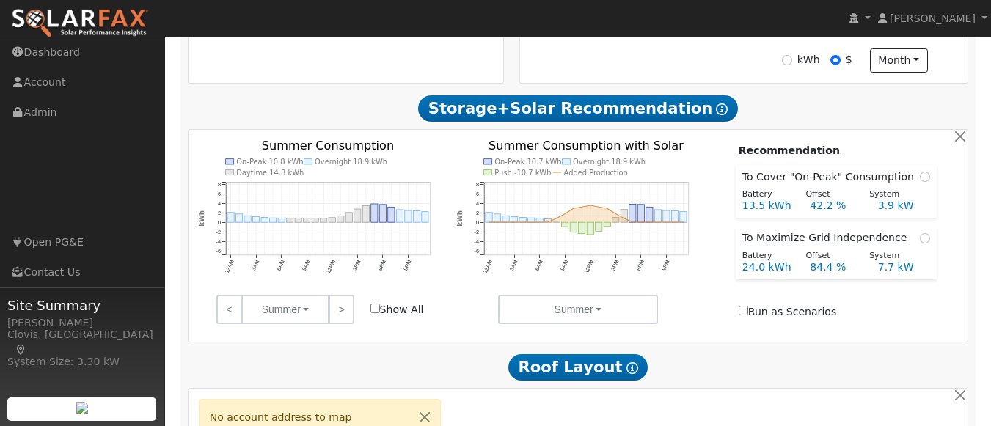
scroll to position [454, 0]
click at [748, 312] on label "Run as Scenarios" at bounding box center [788, 312] width 98 height 15
click at [748, 312] on input "Run as Scenarios" at bounding box center [744, 312] width 10 height 10
checkbox input "true"
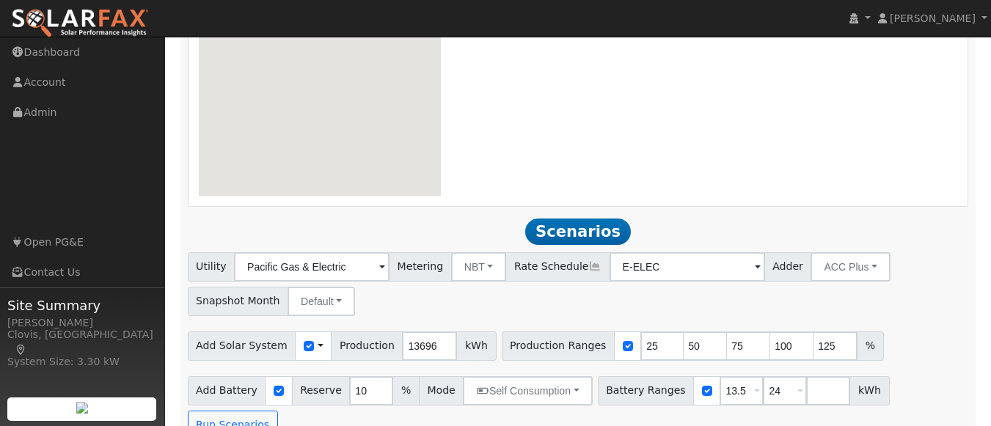
scroll to position [1038, 0]
click at [763, 402] on input "24" at bounding box center [785, 389] width 44 height 29
type input "27"
click at [889, 306] on div "Utility Pacific Gas & Electric Metering NBT NEM NBT Rate Schedule E-ELEC Adder …" at bounding box center [578, 280] width 787 height 69
click at [278, 409] on button "Run Scenarios" at bounding box center [233, 423] width 90 height 29
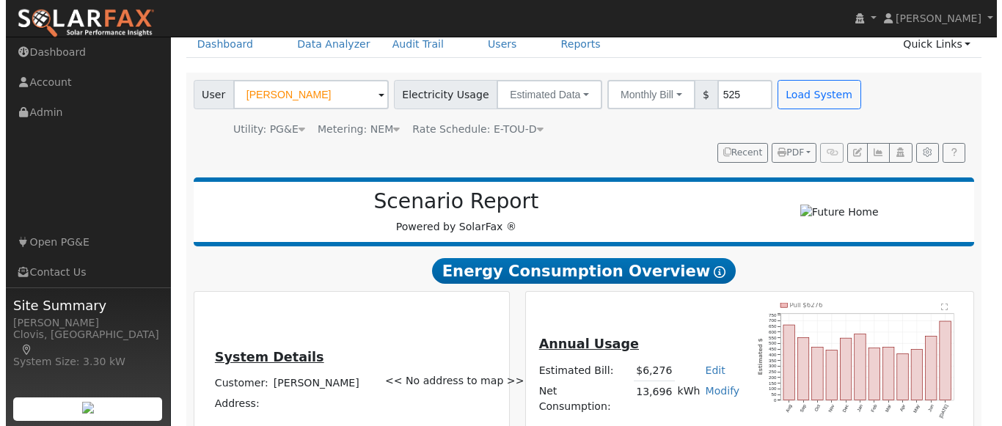
scroll to position [0, 0]
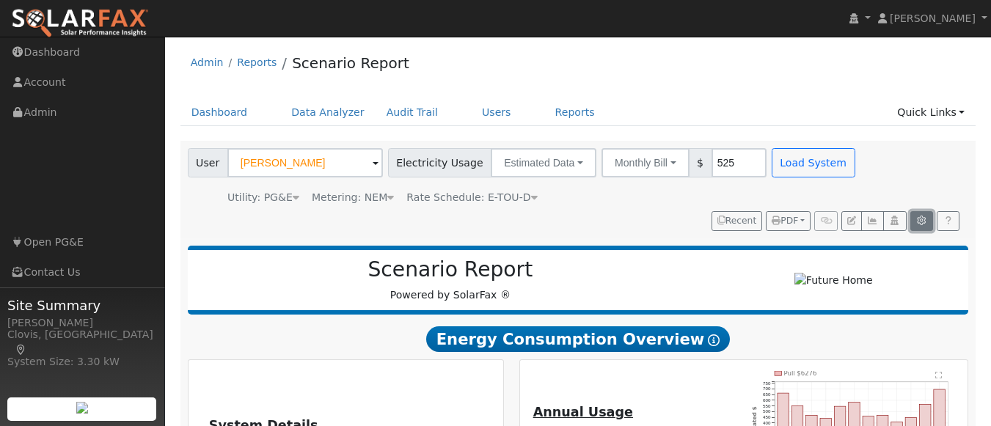
click at [922, 223] on icon "button" at bounding box center [922, 220] width 11 height 9
type input "25"
type input "50"
type input "75"
type input "100"
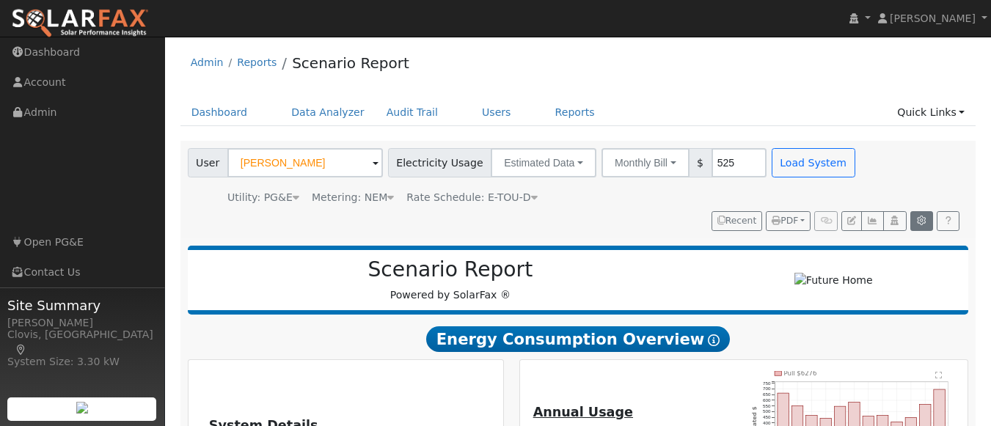
type input "125"
type input "13.5"
type input "24"
type input "10"
type input "3"
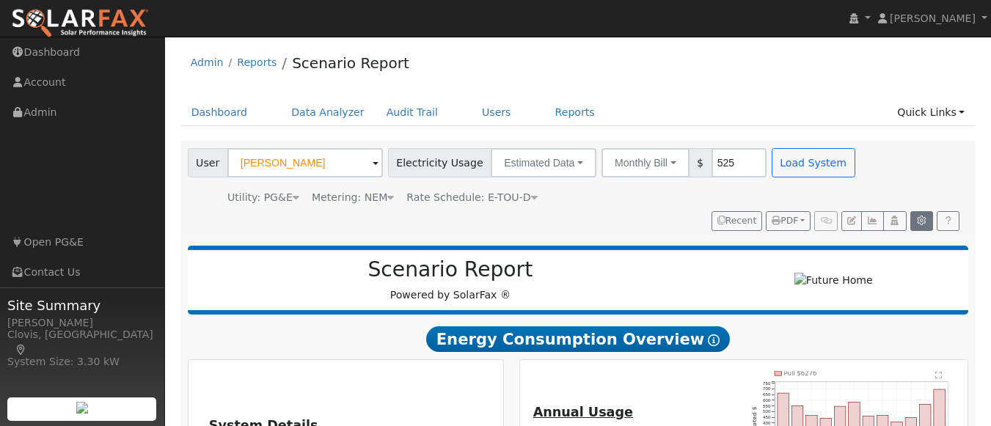
type input "368455.56"
type input "204"
type input "550"
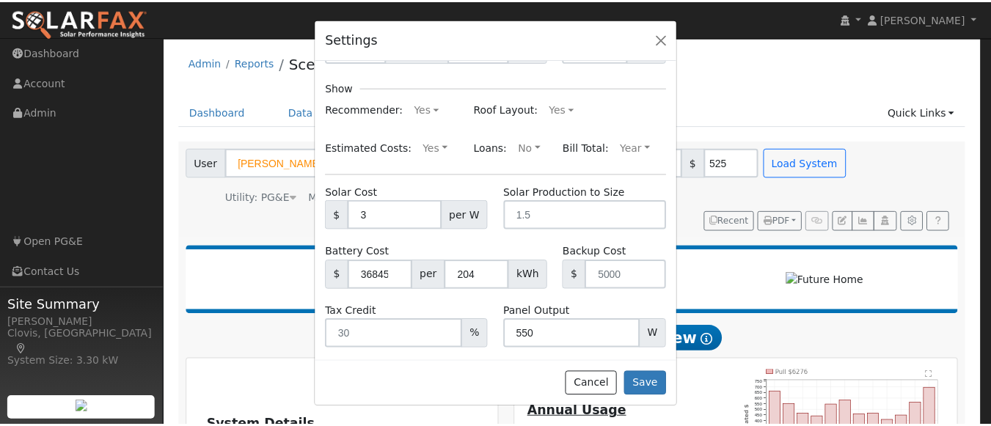
scroll to position [285, 0]
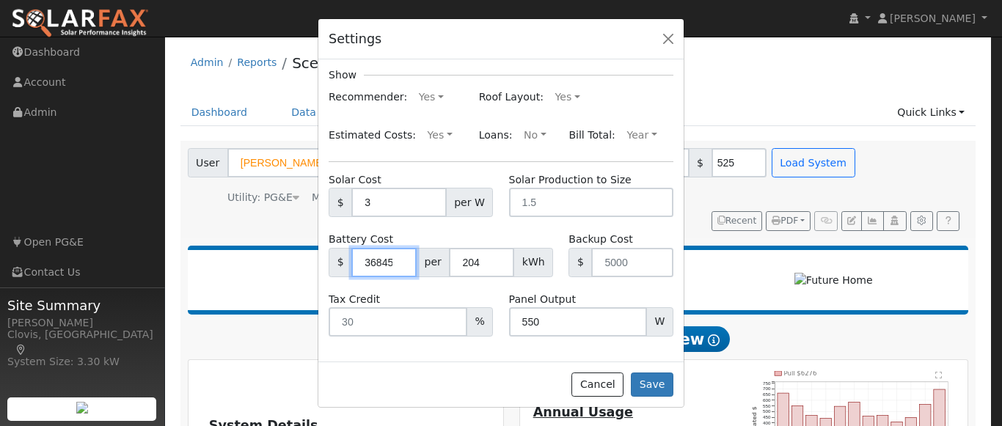
click at [382, 267] on input "368455.56" at bounding box center [383, 262] width 65 height 29
click at [624, 389] on button "Cancel" at bounding box center [598, 385] width 52 height 25
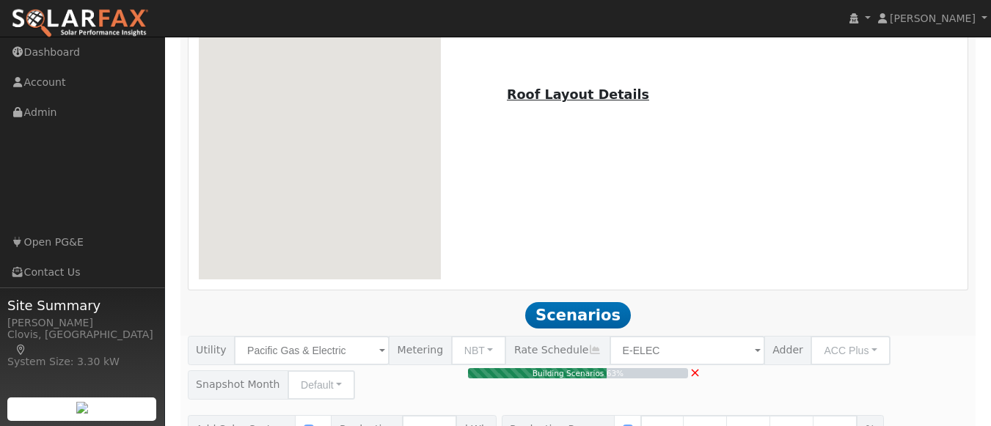
scroll to position [1038, 0]
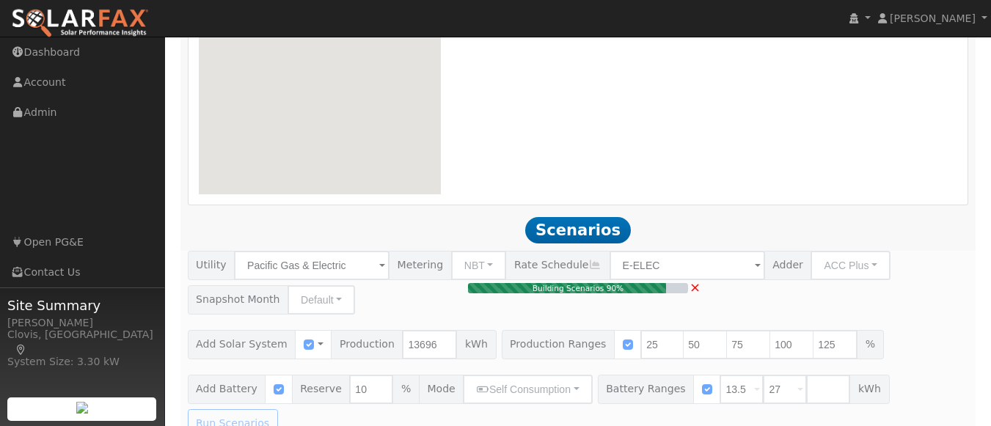
type input "6.8"
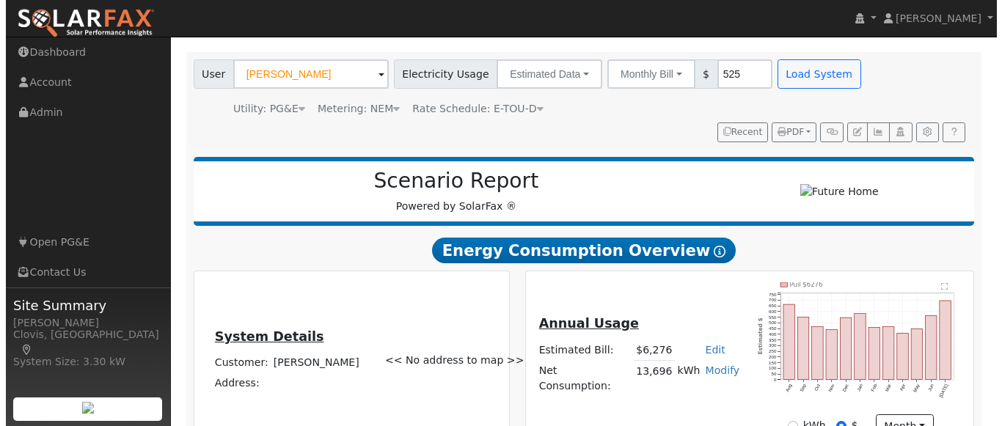
scroll to position [0, 0]
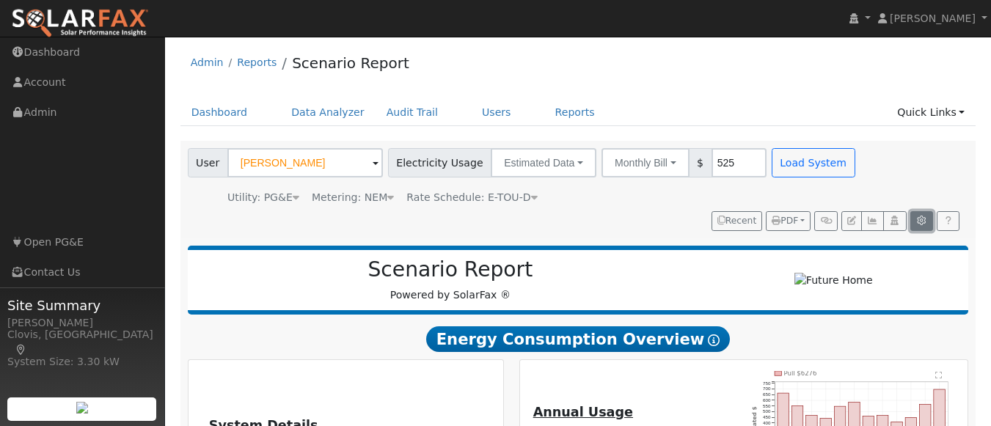
click at [919, 216] on button "button" at bounding box center [922, 221] width 23 height 21
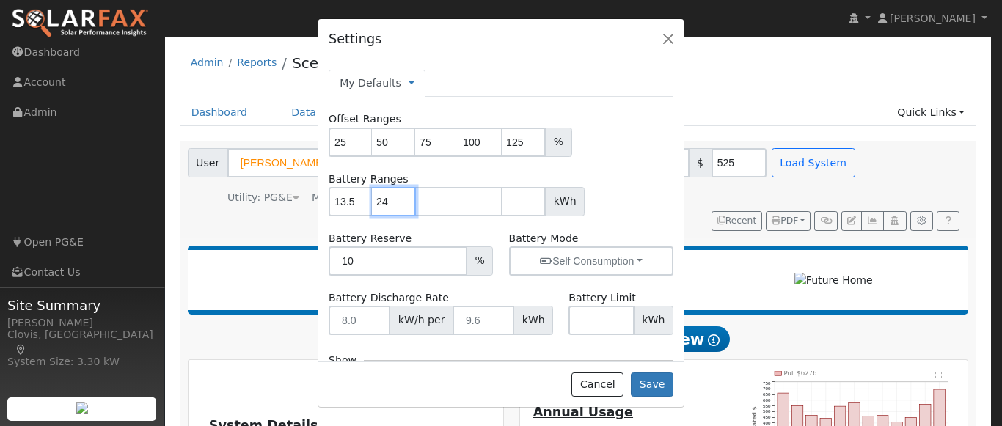
drag, startPoint x: 392, startPoint y: 207, endPoint x: 379, endPoint y: 205, distance: 13.4
click at [379, 205] on input "24" at bounding box center [394, 201] width 44 height 29
drag, startPoint x: 332, startPoint y: 200, endPoint x: 369, endPoint y: 204, distance: 37.0
click at [369, 204] on input "13.5" at bounding box center [351, 201] width 44 height 29
type input "10"
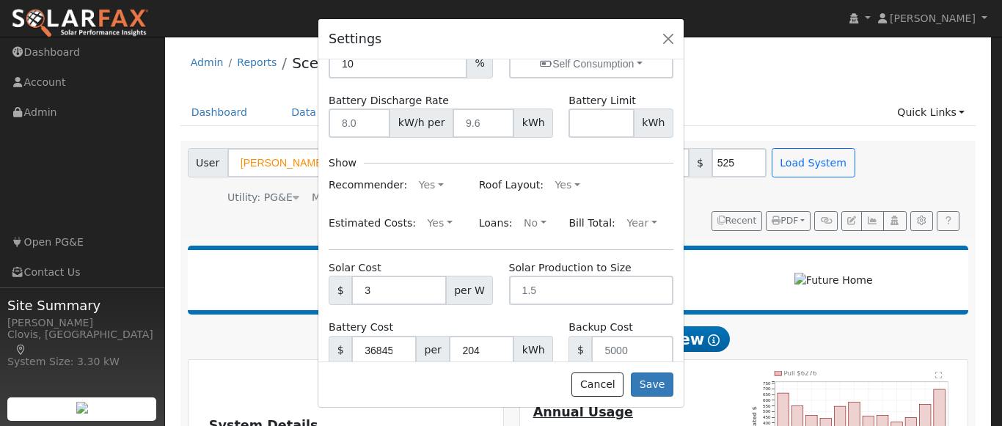
scroll to position [285, 0]
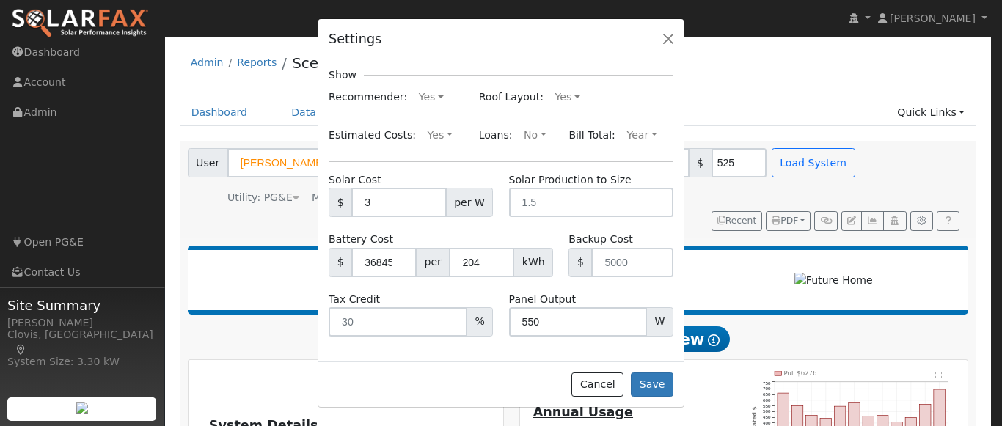
type input "20"
click at [366, 258] on input "368455.56" at bounding box center [383, 262] width 65 height 29
type input "6"
type input "14000"
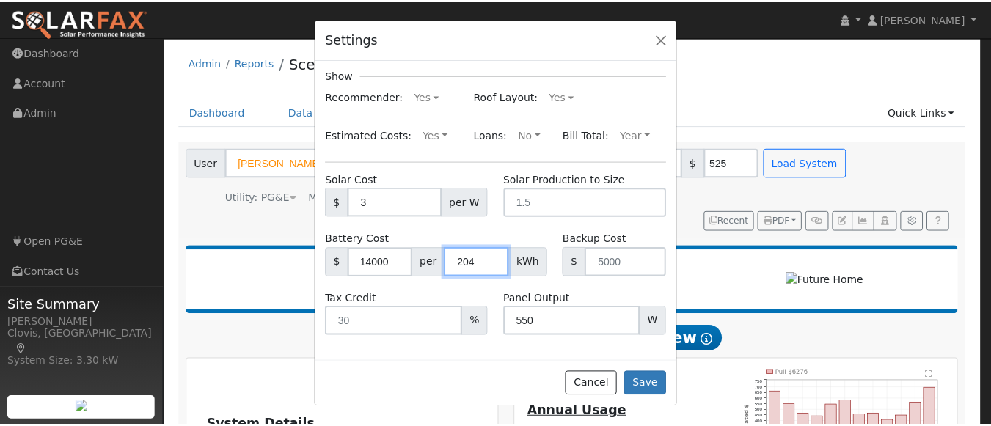
scroll to position [0, 0]
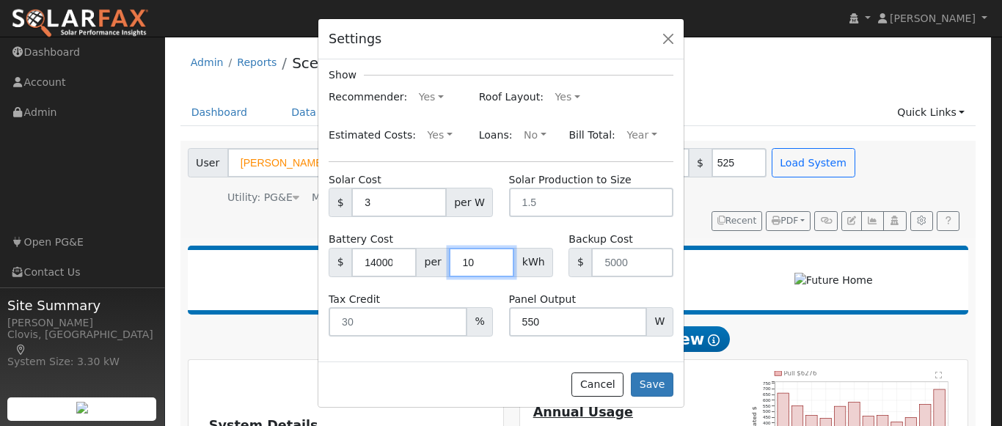
type input "10"
click at [478, 240] on div "Battery Cost $ 14000 per 10 kWh" at bounding box center [441, 254] width 240 height 45
click at [646, 383] on button "Save" at bounding box center [652, 385] width 43 height 25
type input "10"
type input "20"
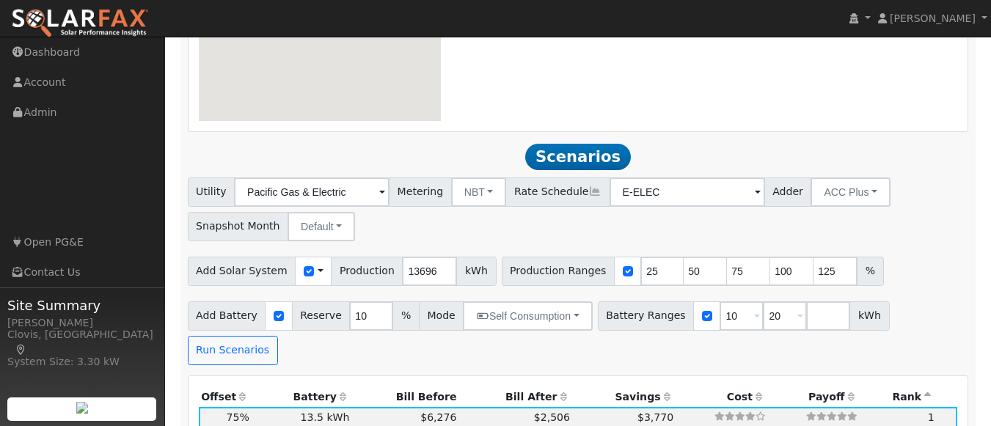
scroll to position [1112, 0]
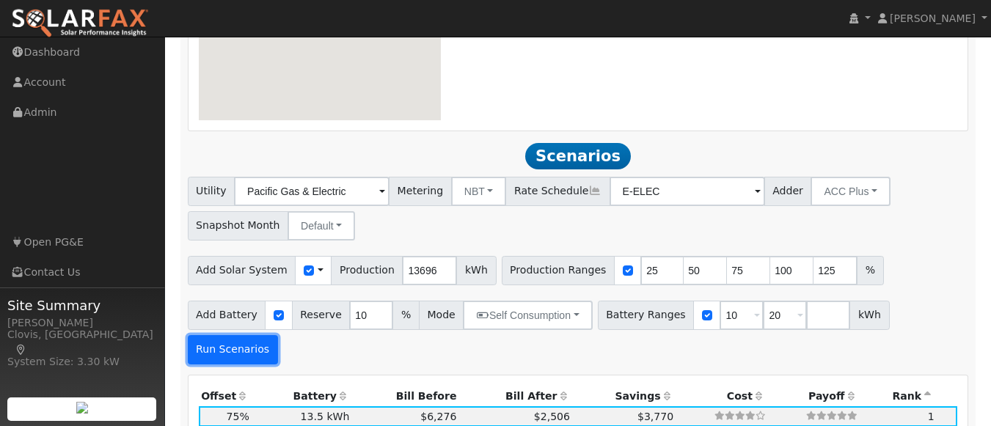
click at [278, 335] on button "Run Scenarios" at bounding box center [233, 349] width 90 height 29
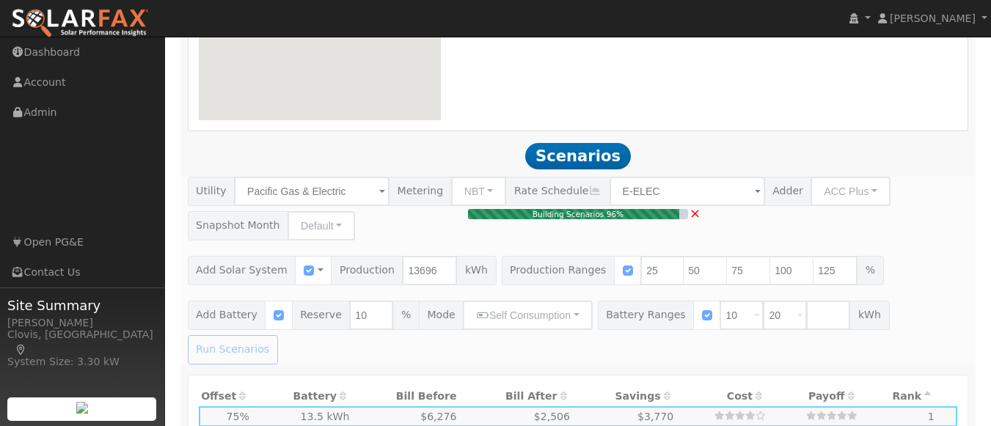
type input "4.6"
type input "$13,696"
type input "$14,000"
type input "$8,309"
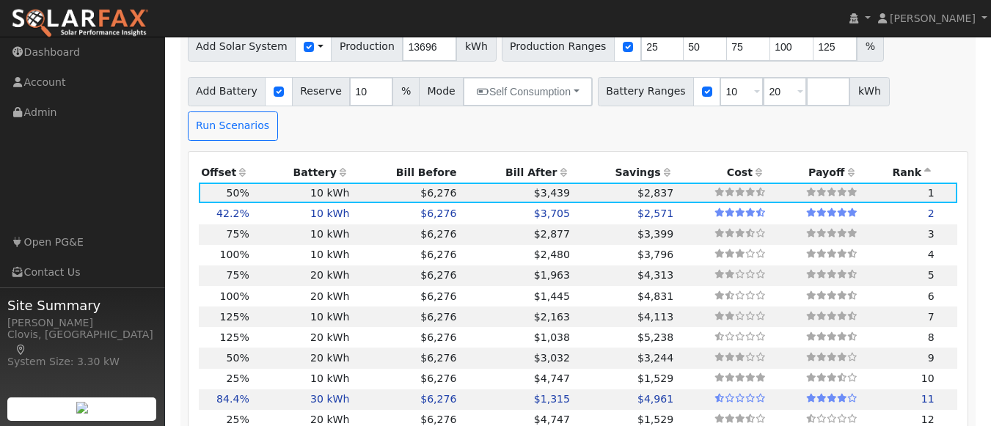
scroll to position [1336, 0]
click at [692, 119] on div "Scenario Report Powered by SolarFax ® Energy Consumption Overview Show Help Thi…" at bounding box center [579, 151] width 796 height 2499
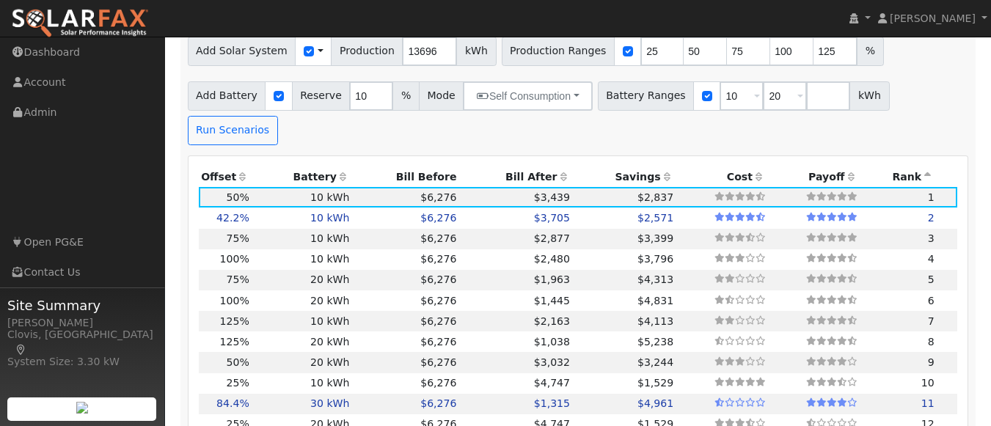
scroll to position [1330, 0]
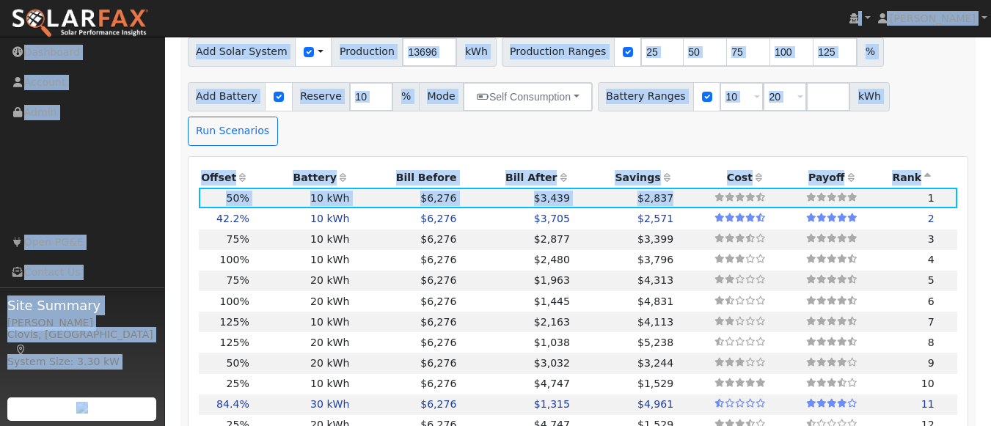
drag, startPoint x: 733, startPoint y: 167, endPoint x: 713, endPoint y: 25, distance: 143.0
click at [713, 25] on div "Jordan DiViccaro Jordan DiViccaro Profile My Company Help Center Terms Of Servi…" at bounding box center [495, 60] width 991 height 2708
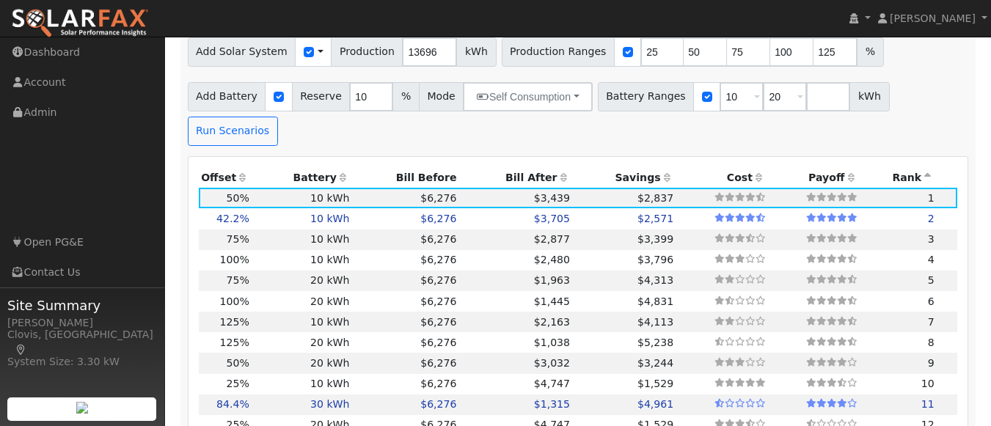
click at [713, 25] on nav "Jordan DiViccaro Jordan DiViccaro Profile My Company Help Center Terms Of Servi…" at bounding box center [495, 18] width 991 height 37
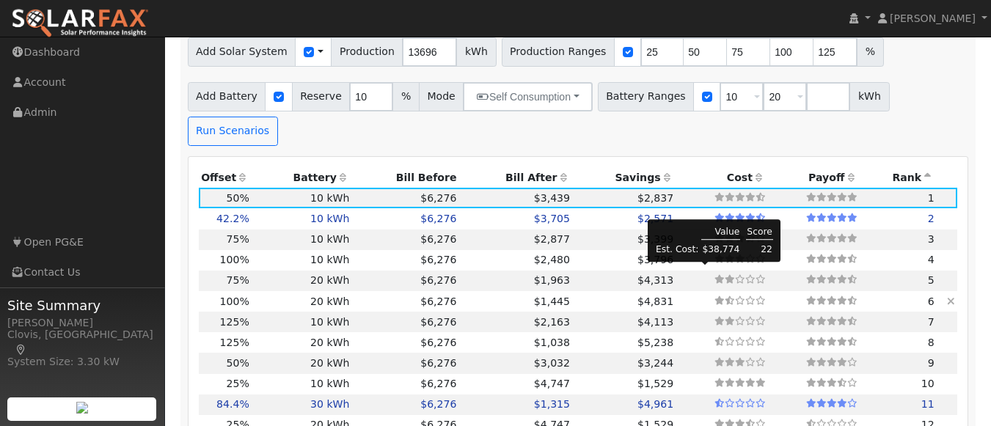
click at [735, 296] on icon at bounding box center [740, 300] width 10 height 9
type input "9.1"
type input "$27,392"
type input "$28,000"
type input "$16,618"
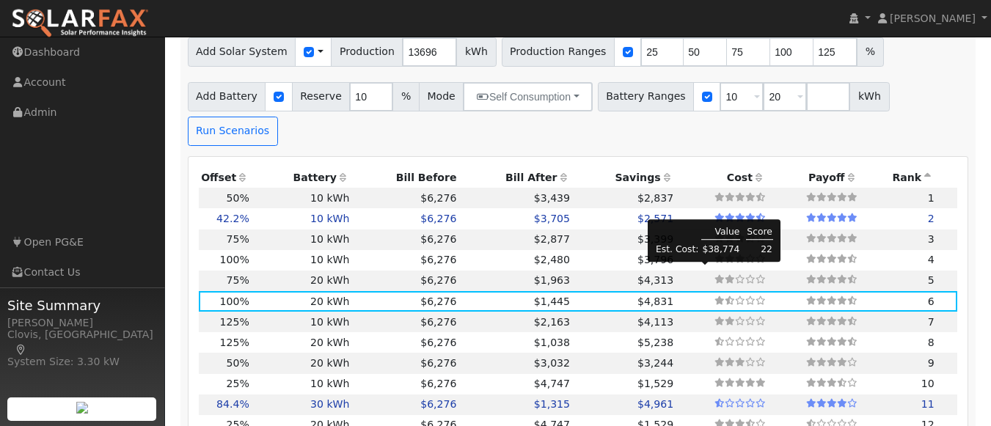
click at [711, 255] on td "$38,774" at bounding box center [721, 250] width 39 height 15
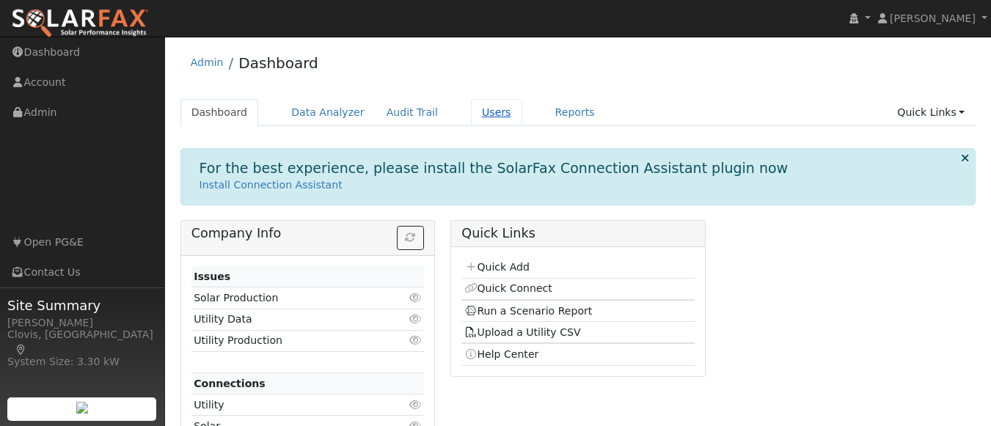
click at [471, 109] on link "Users" at bounding box center [496, 112] width 51 height 27
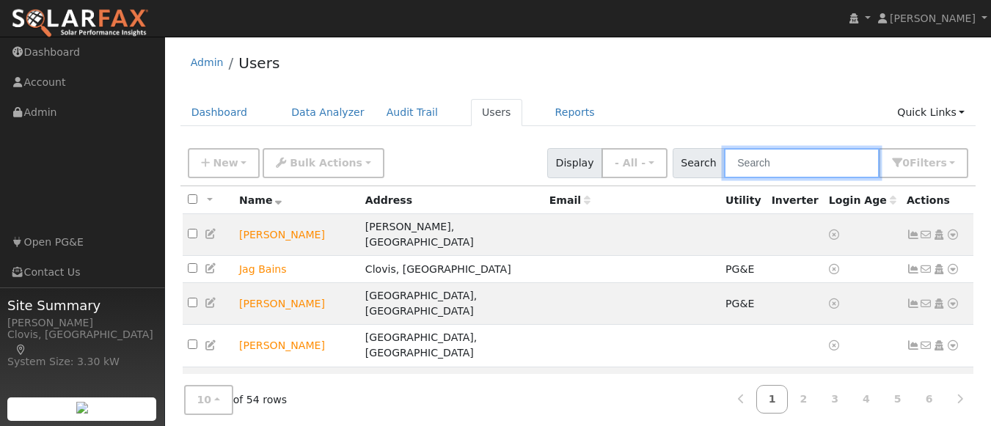
click at [830, 161] on input "text" at bounding box center [802, 163] width 156 height 30
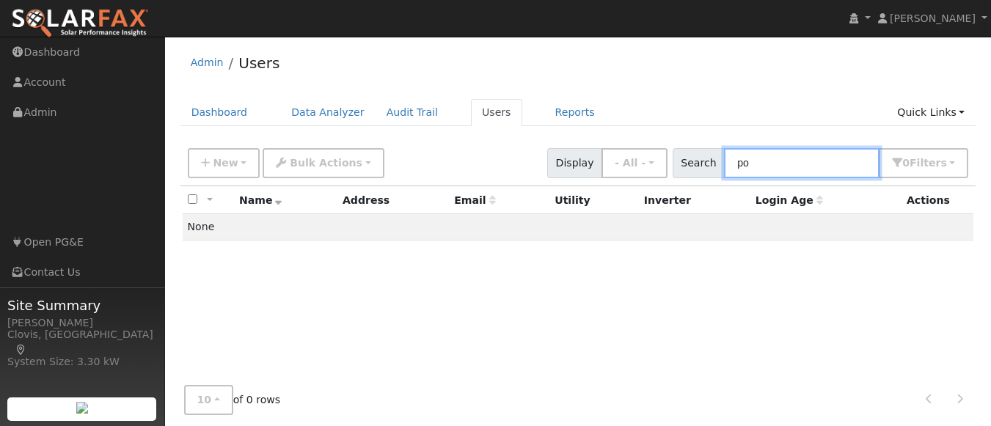
type input "p"
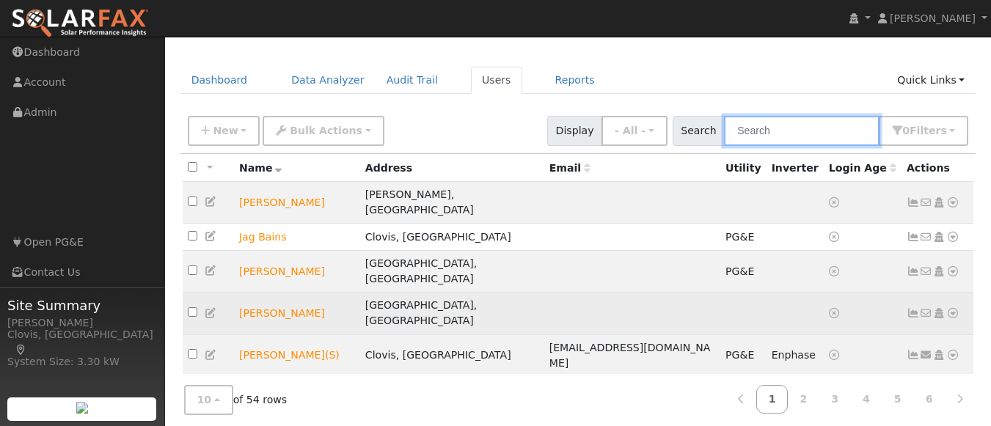
scroll to position [141, 0]
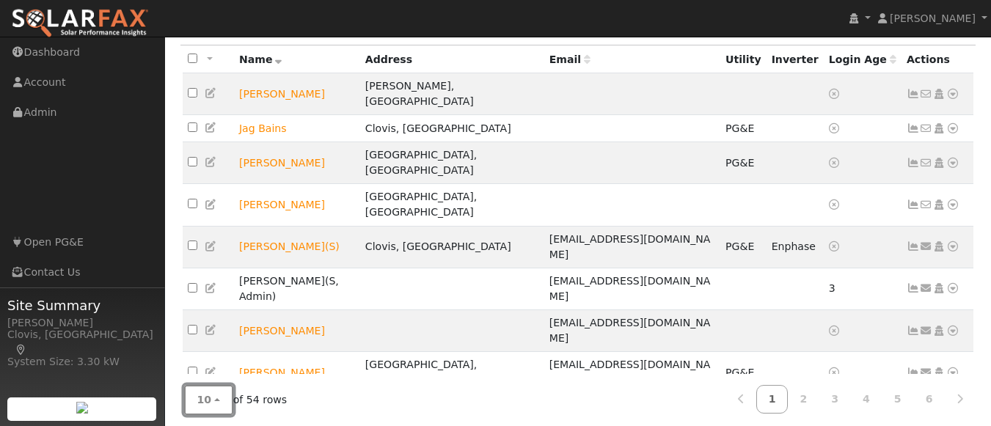
click at [213, 385] on button "10" at bounding box center [208, 400] width 49 height 30
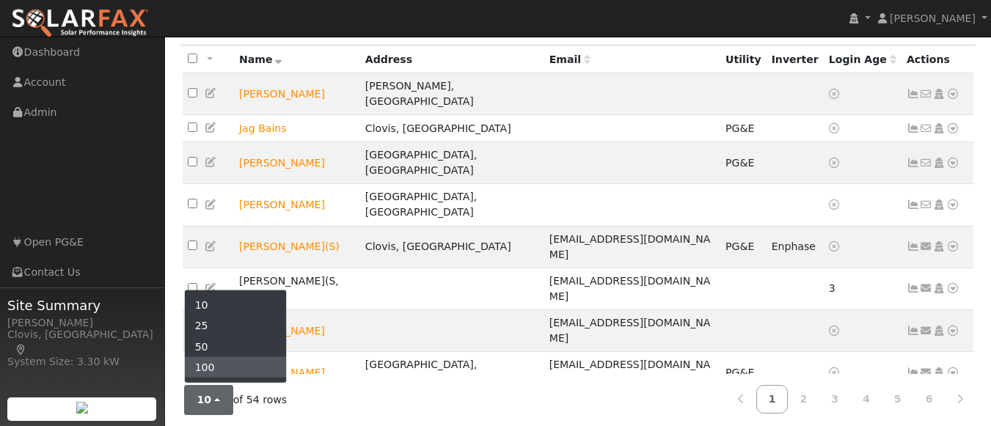
click at [237, 364] on link "100" at bounding box center [236, 367] width 102 height 21
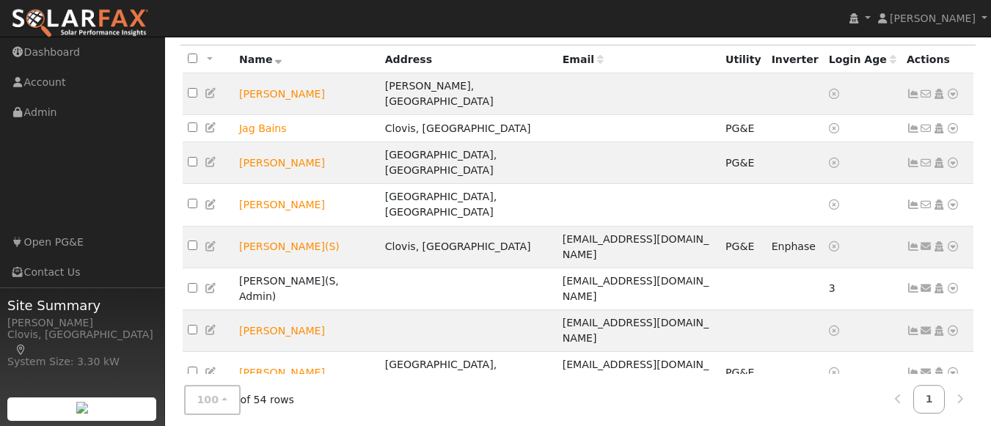
scroll to position [100, 0]
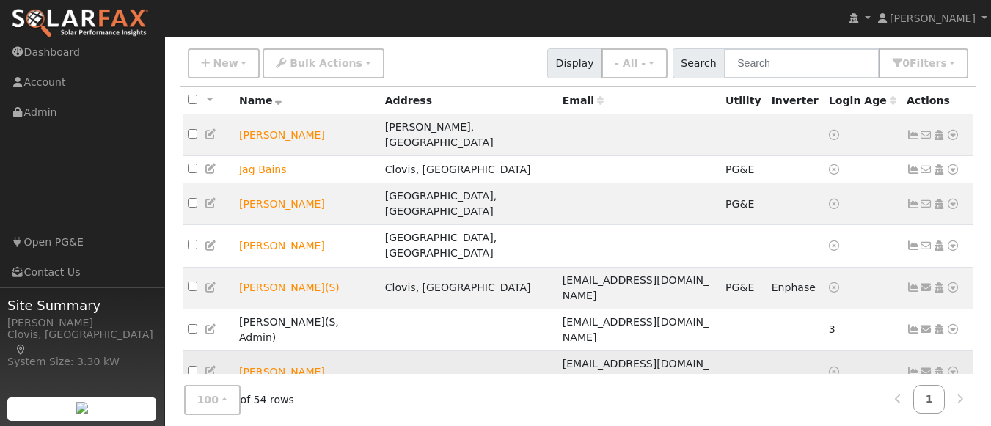
click at [955, 367] on icon at bounding box center [953, 372] width 13 height 10
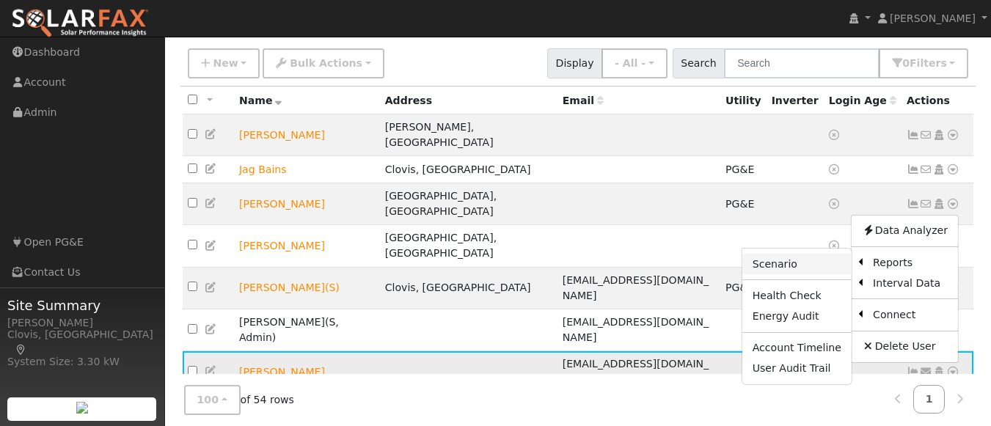
click at [823, 254] on link "Scenario" at bounding box center [797, 264] width 109 height 21
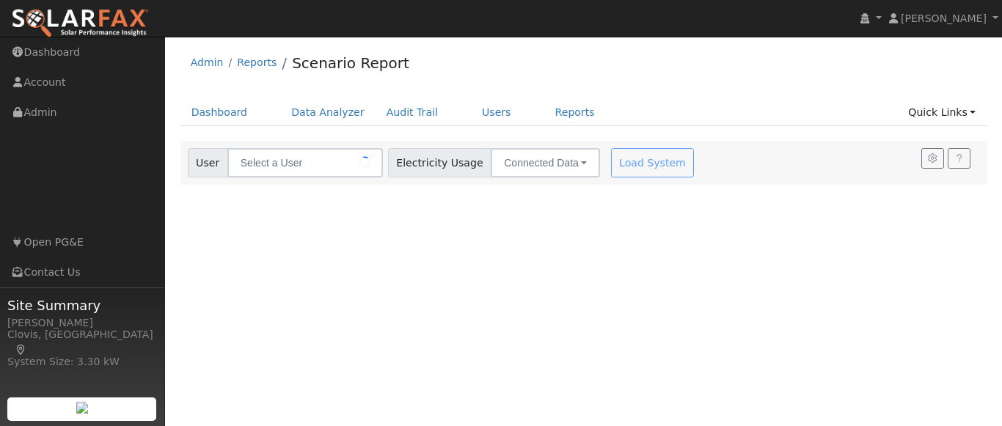
type input "[PERSON_NAME]"
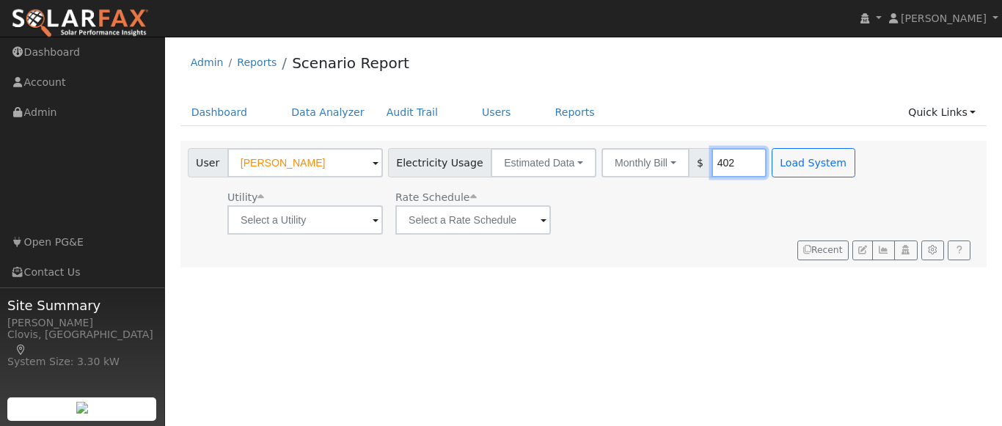
type input "402"
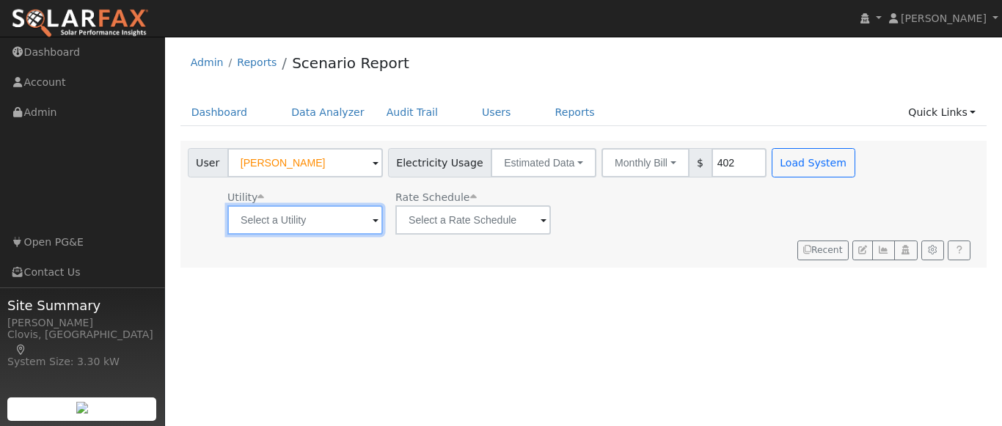
click at [360, 210] on input "text" at bounding box center [305, 219] width 156 height 29
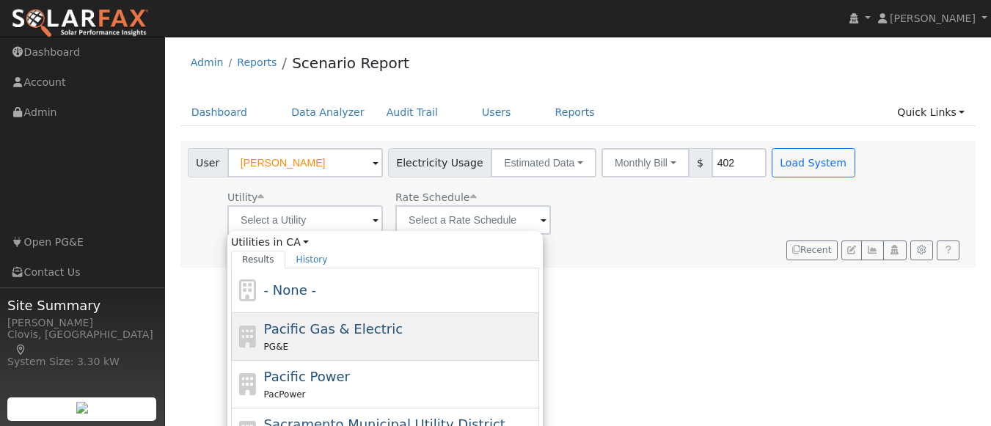
click at [340, 319] on div "Pacific Gas & Electric PG&E" at bounding box center [400, 336] width 272 height 35
type input "Pacific Gas & Electric"
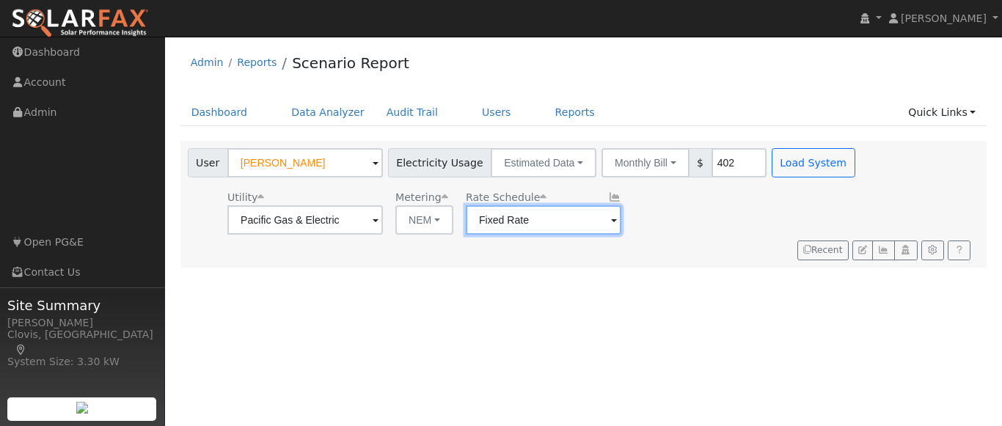
click at [383, 221] on input "Fixed Rate" at bounding box center [305, 219] width 156 height 29
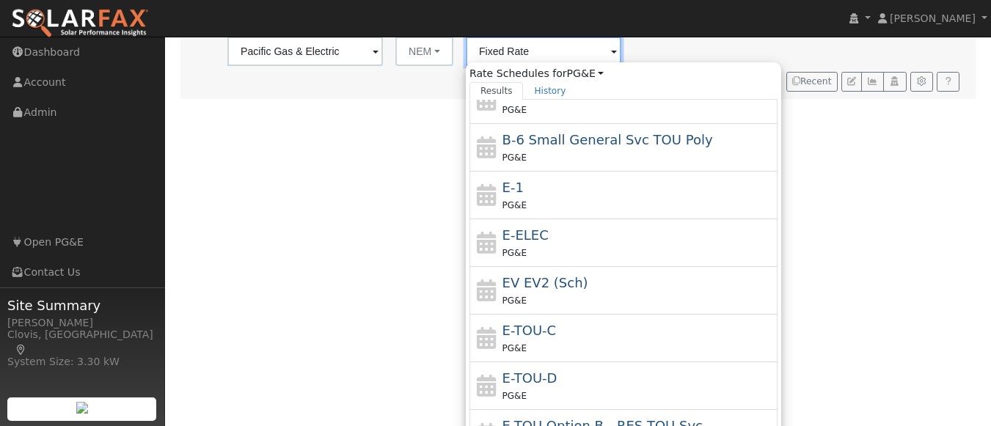
scroll to position [170, 0]
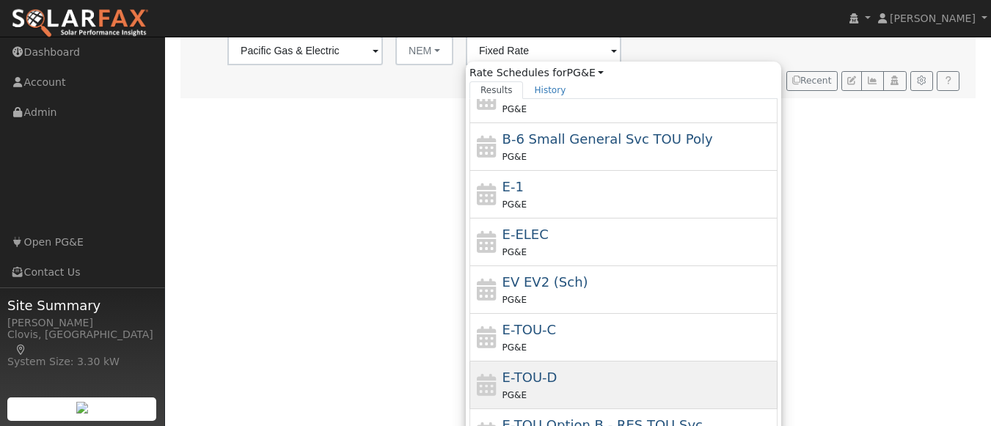
click at [662, 376] on div "E-TOU-D PG&E" at bounding box center [639, 385] width 272 height 35
type input "E-TOU-D"
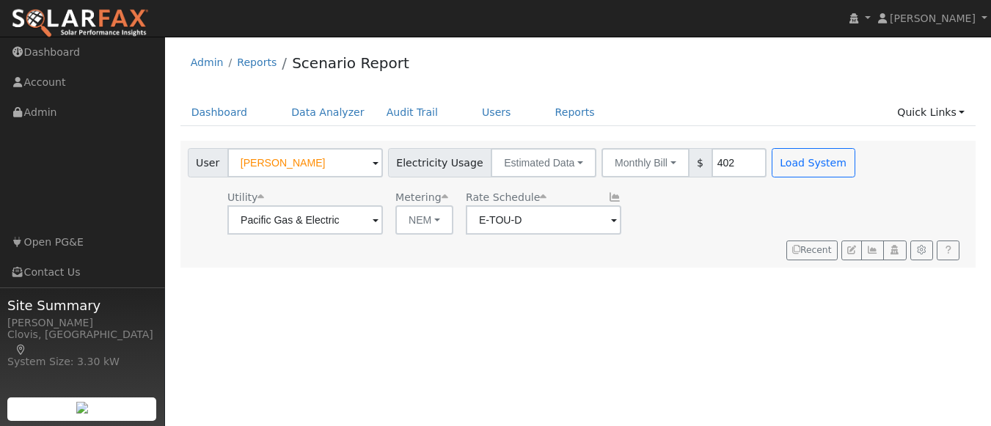
scroll to position [0, 0]
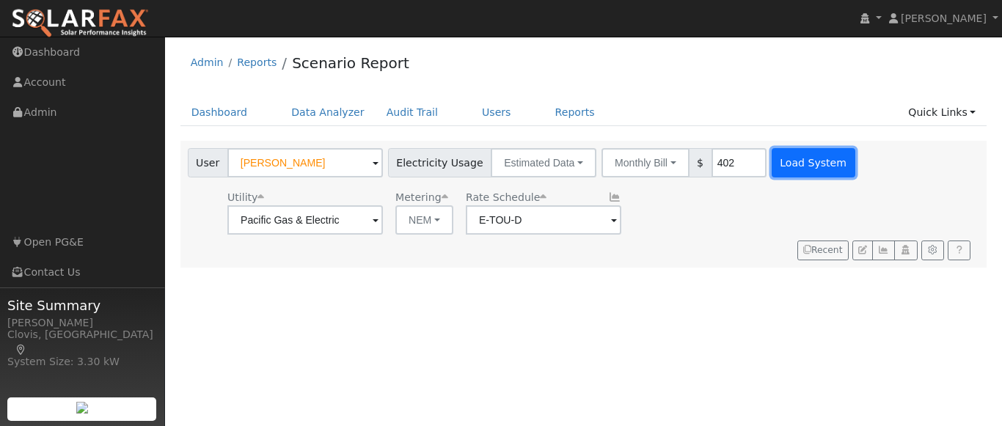
click at [790, 151] on button "Load System" at bounding box center [814, 162] width 84 height 29
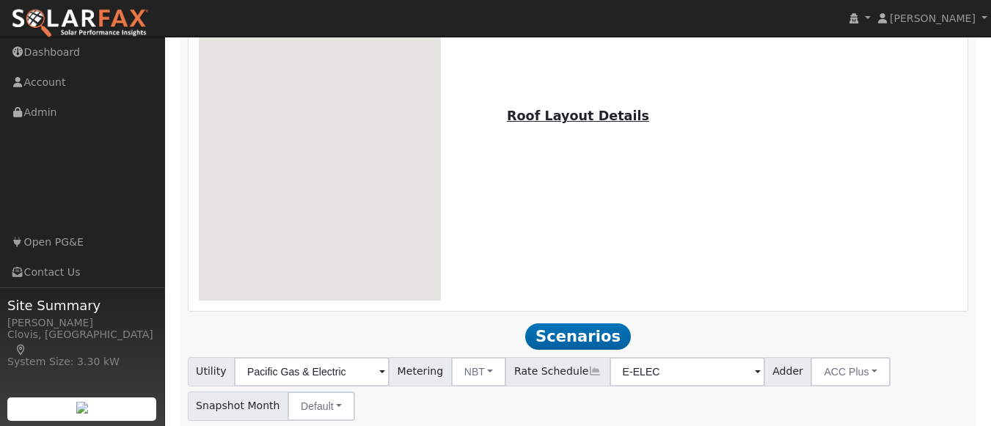
scroll to position [1038, 0]
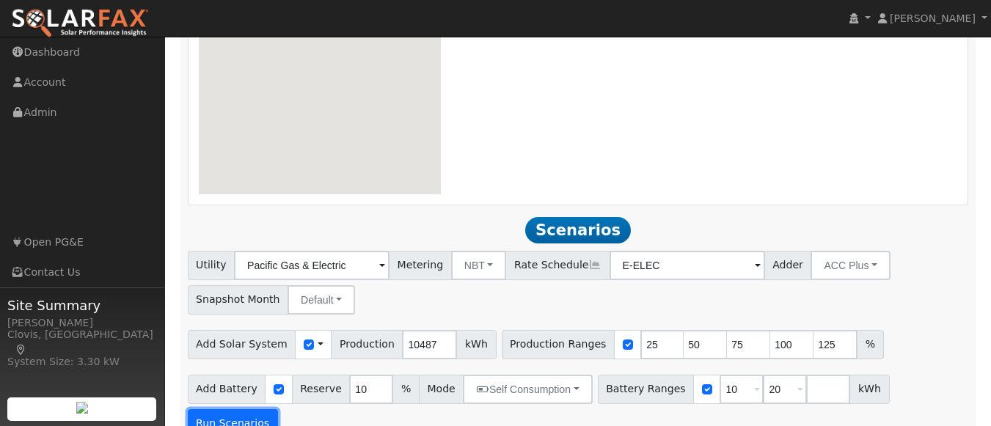
click at [278, 409] on button "Run Scenarios" at bounding box center [233, 423] width 90 height 29
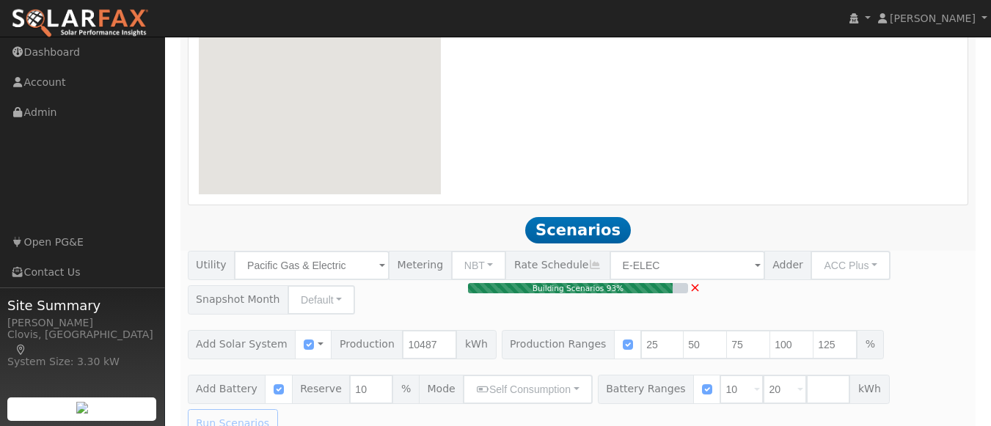
type input "5.2"
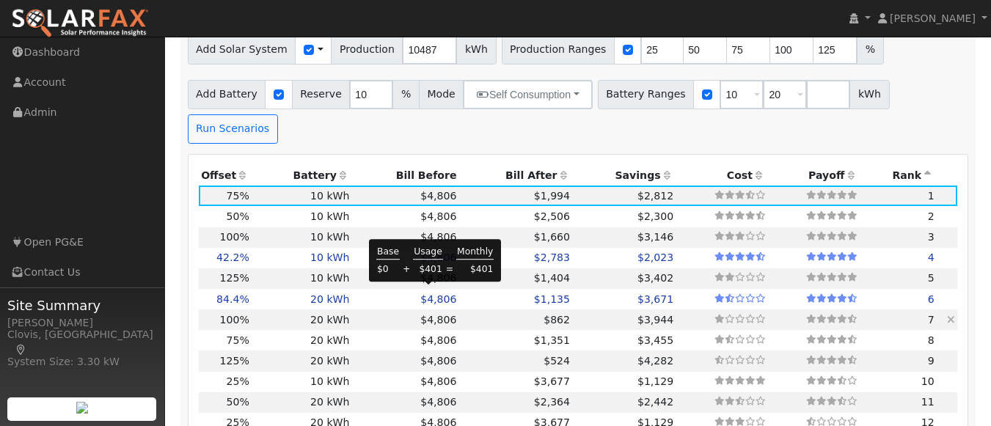
scroll to position [1331, 0]
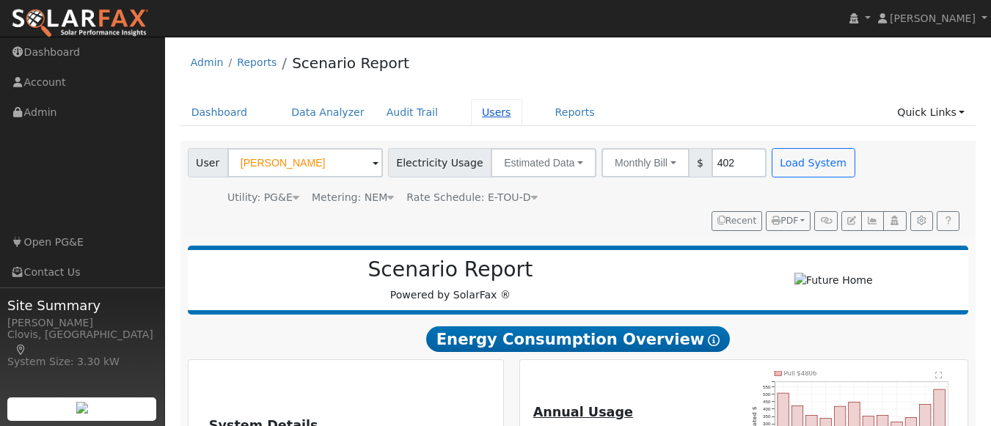
click at [478, 112] on link "Users" at bounding box center [496, 112] width 51 height 27
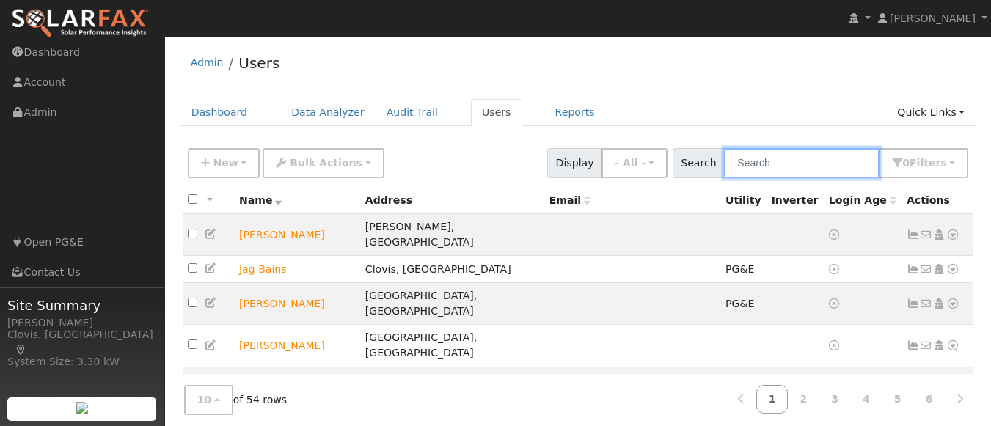
click at [839, 169] on input "text" at bounding box center [802, 163] width 156 height 30
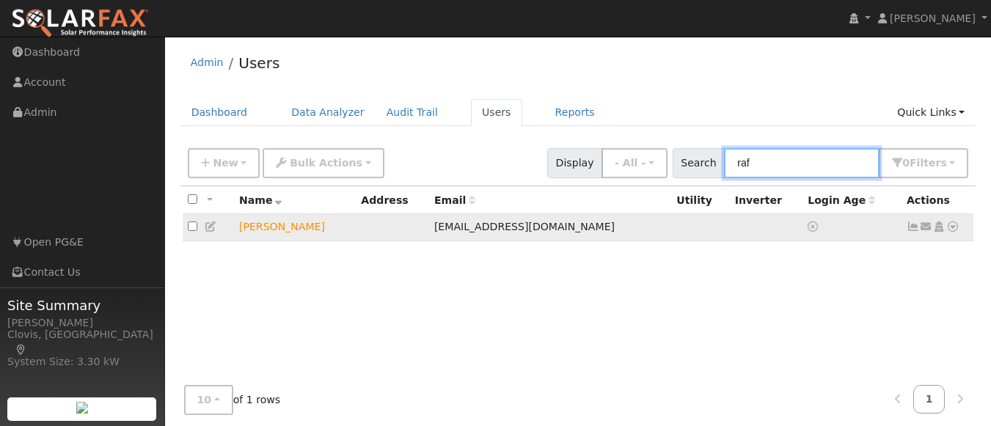
type input "raf"
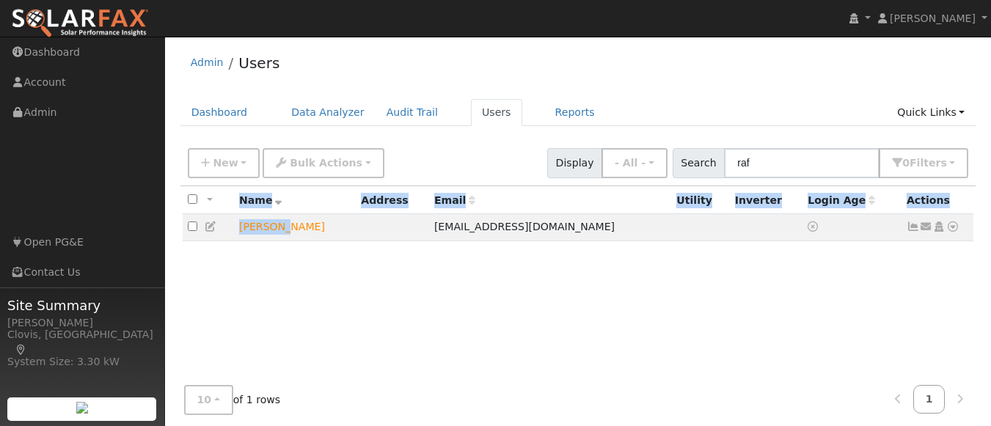
drag, startPoint x: 275, startPoint y: 227, endPoint x: 751, endPoint y: 258, distance: 476.6
click at [751, 258] on div "All None All on page None on page Name Address Email Utility Inverter Login Age…" at bounding box center [579, 314] width 796 height 256
click at [958, 227] on icon at bounding box center [953, 227] width 13 height 10
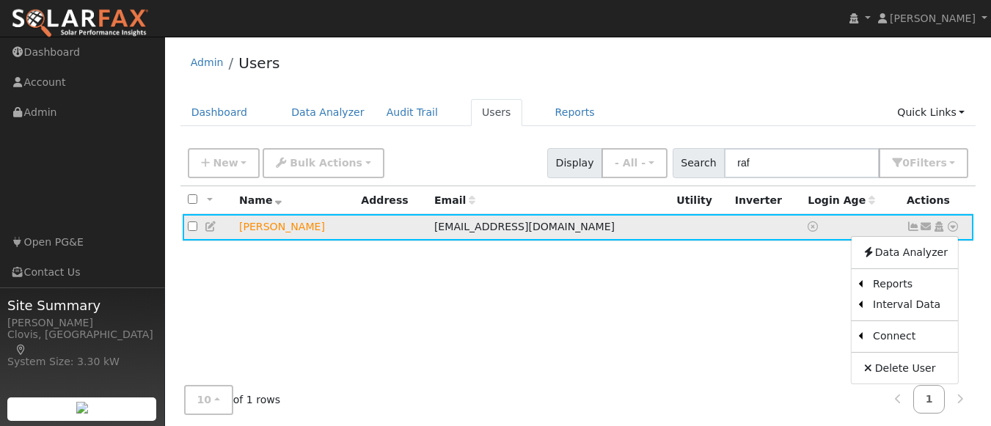
click at [214, 227] on icon at bounding box center [211, 227] width 13 height 10
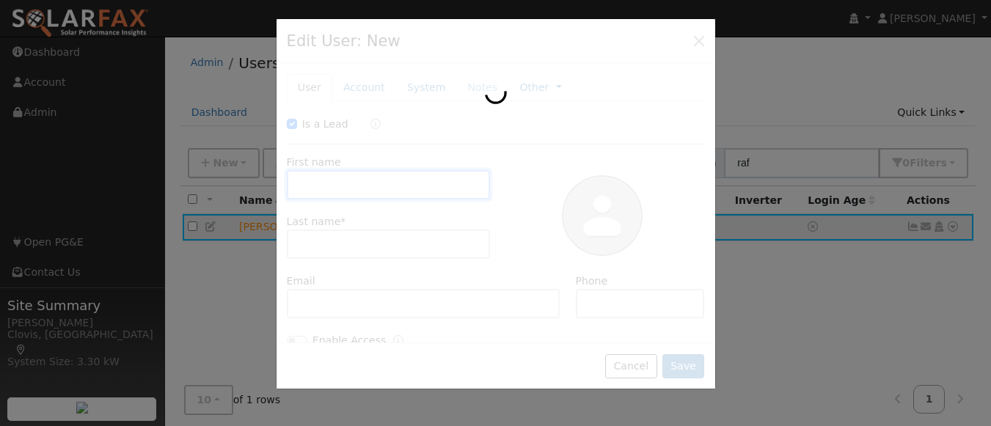
checkbox input "true"
type input "Rafael"
type input "Calderon"
type input "ralph89892@gmail.com"
type input "5596919181"
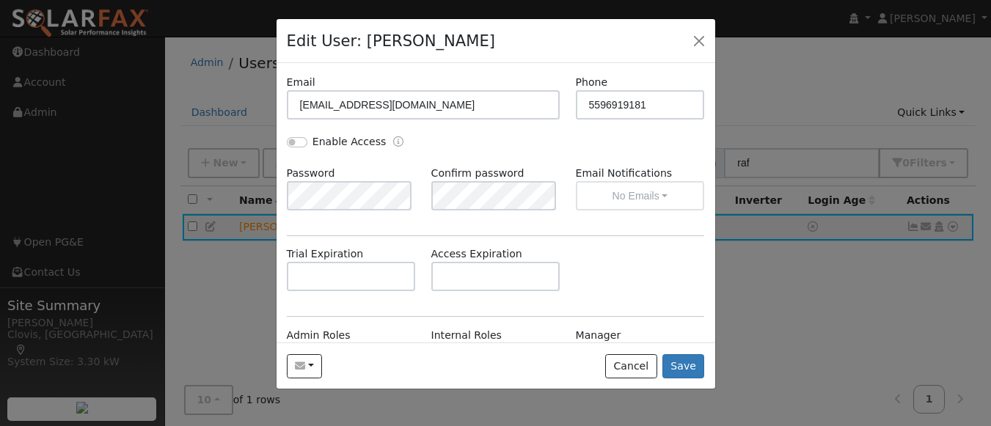
scroll to position [147, 0]
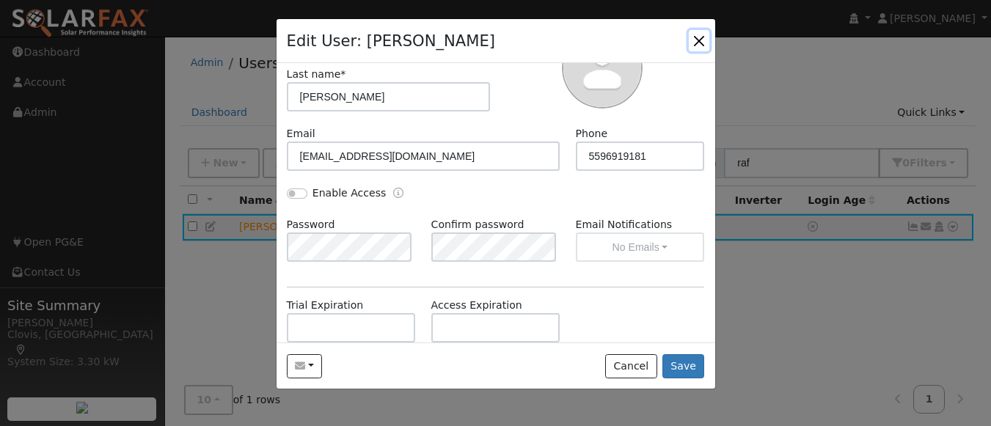
click at [697, 37] on button "button" at bounding box center [699, 40] width 21 height 21
